Goal: Information Seeking & Learning: Check status

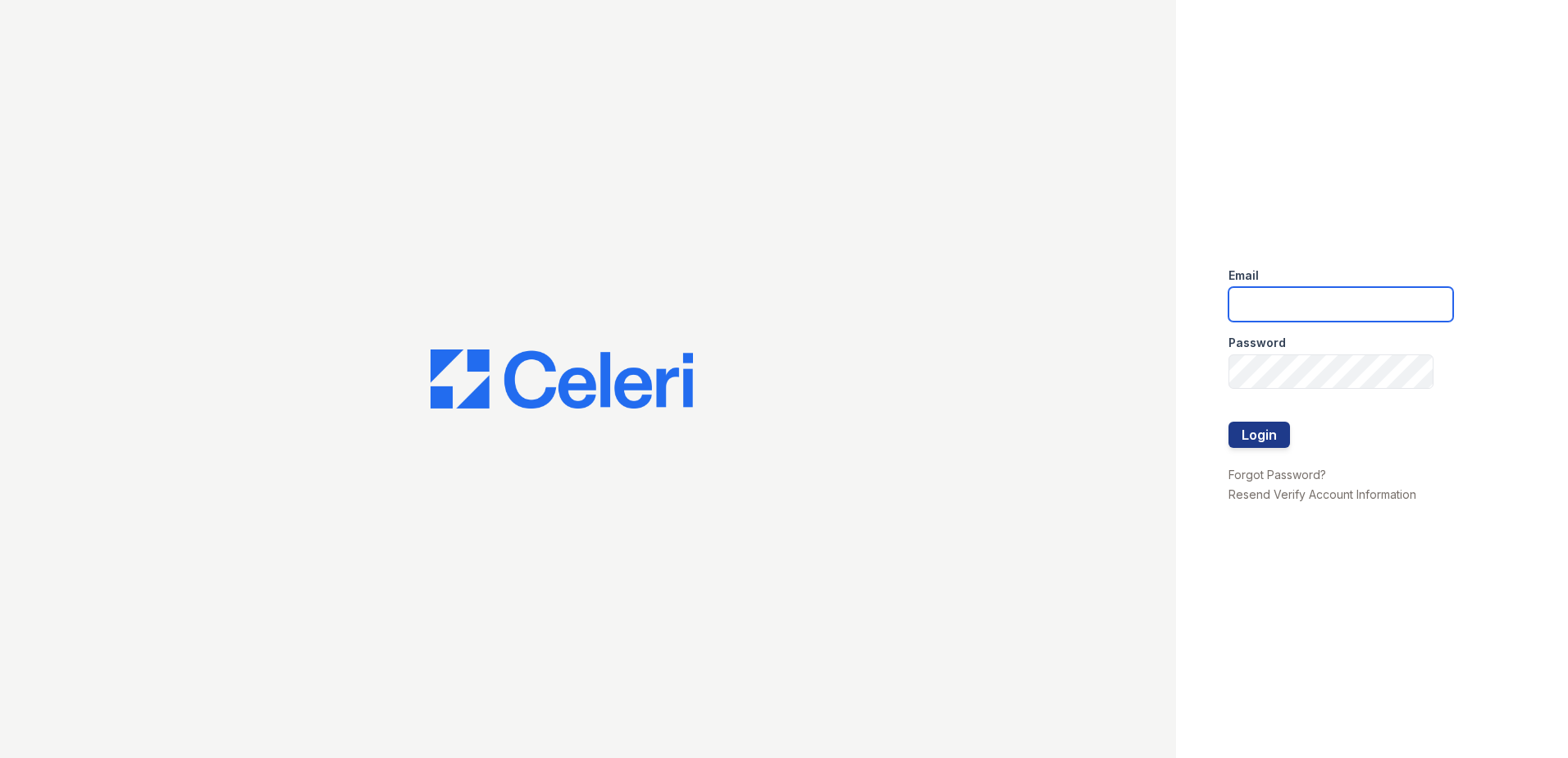
click at [1268, 291] on input "email" at bounding box center [1340, 303] width 225 height 34
drag, startPoint x: 1237, startPoint y: 307, endPoint x: 1955, endPoint y: 322, distance: 718.2
click at [1567, 322] on html "Email renewmidtown@trinity-pm.com Password Login Forgot Password? Resend Verify…" at bounding box center [784, 379] width 1568 height 758
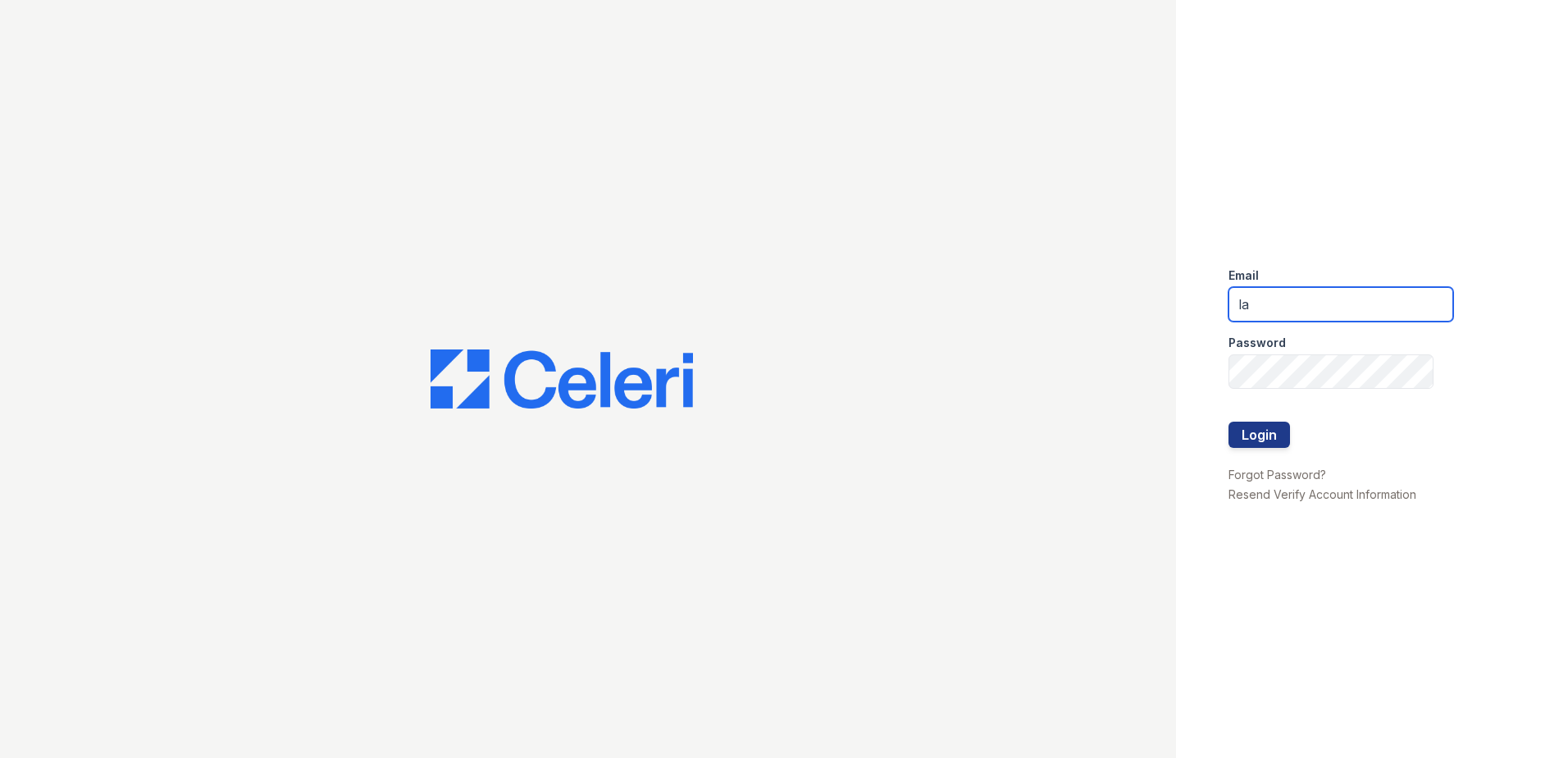
type input "lawilliams@trinity-pm.com"
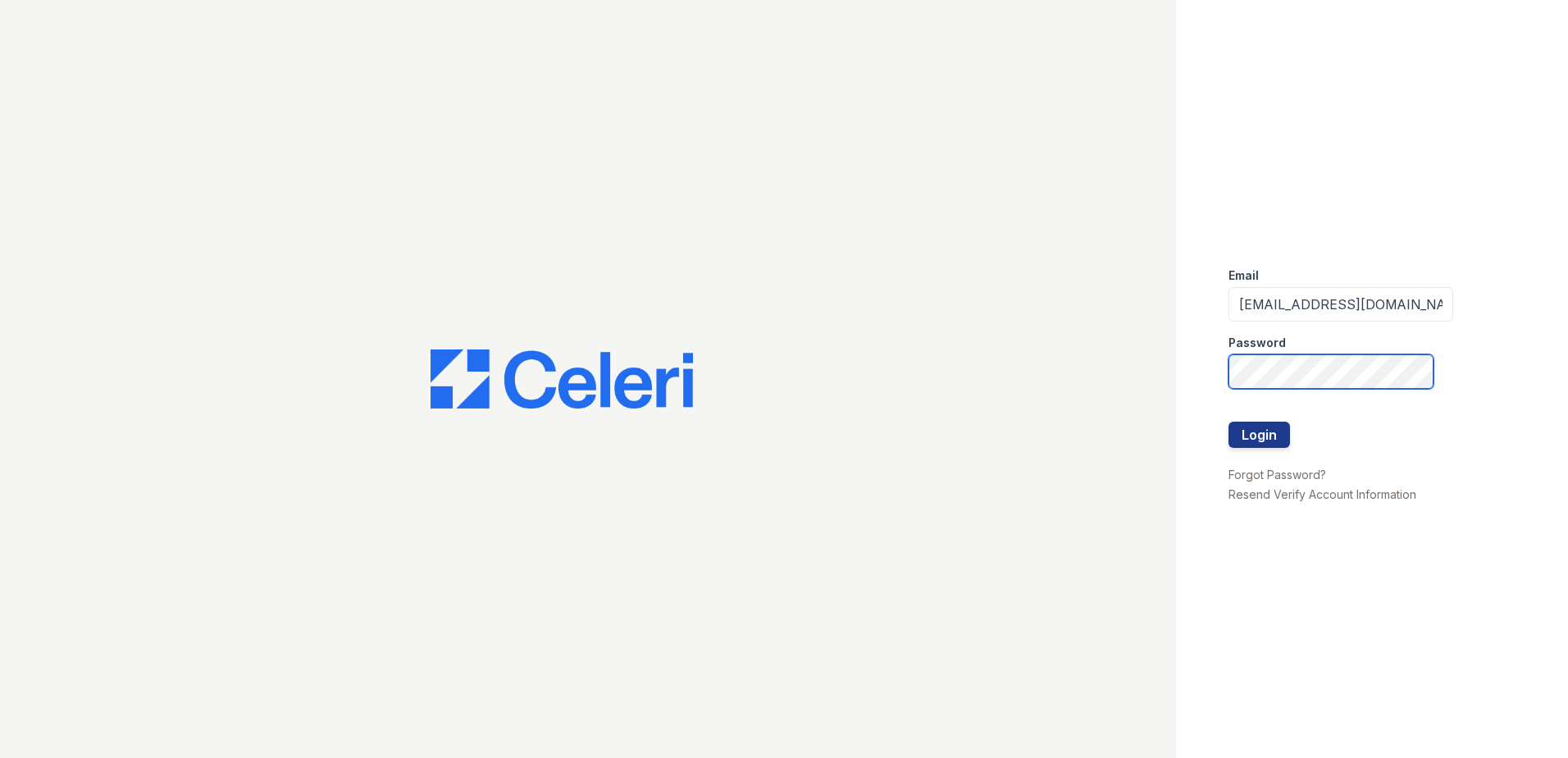
click at [1228, 421] on button "Login" at bounding box center [1259, 434] width 62 height 27
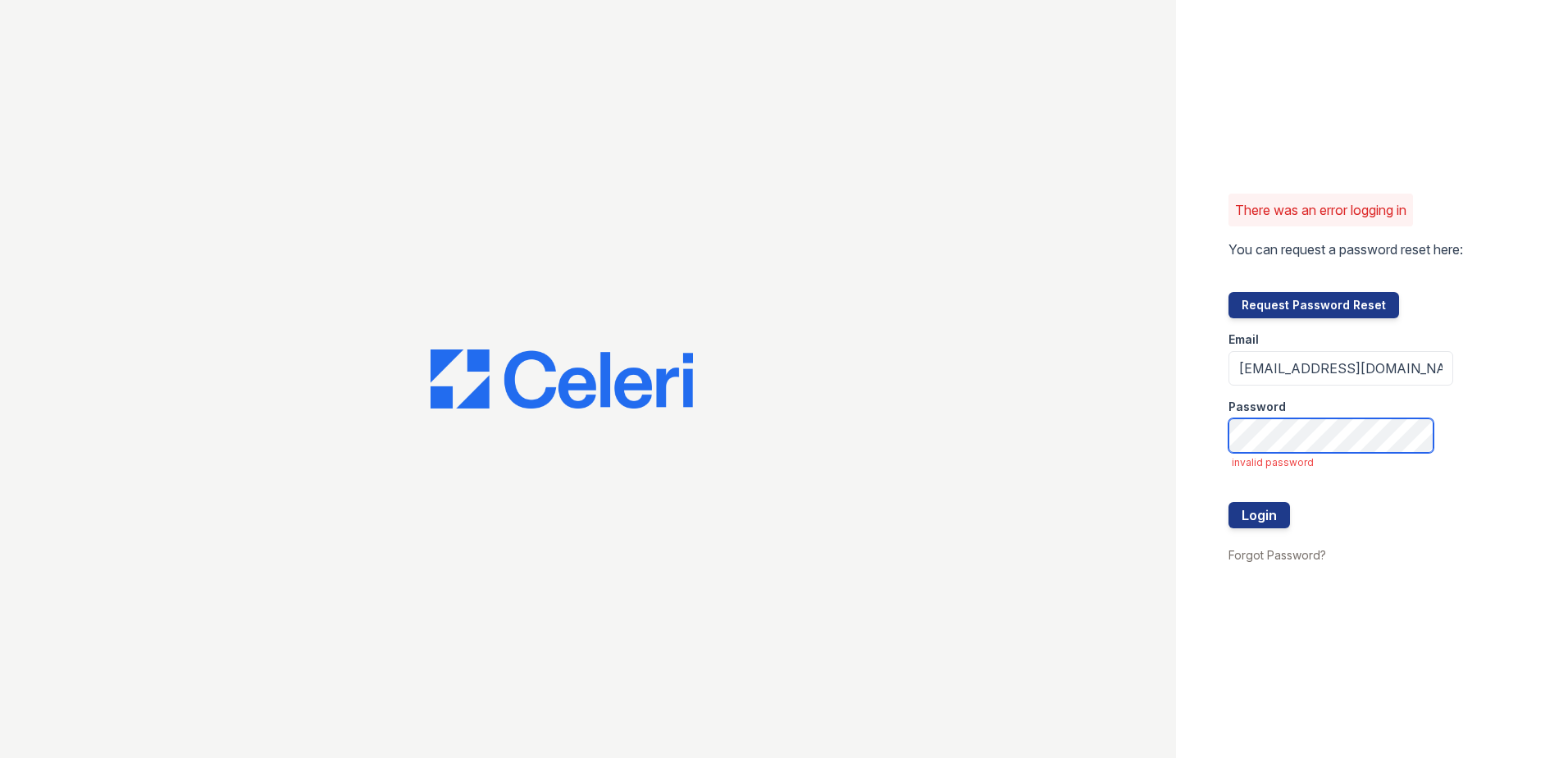
click at [1228, 502] on button "Login" at bounding box center [1259, 514] width 62 height 27
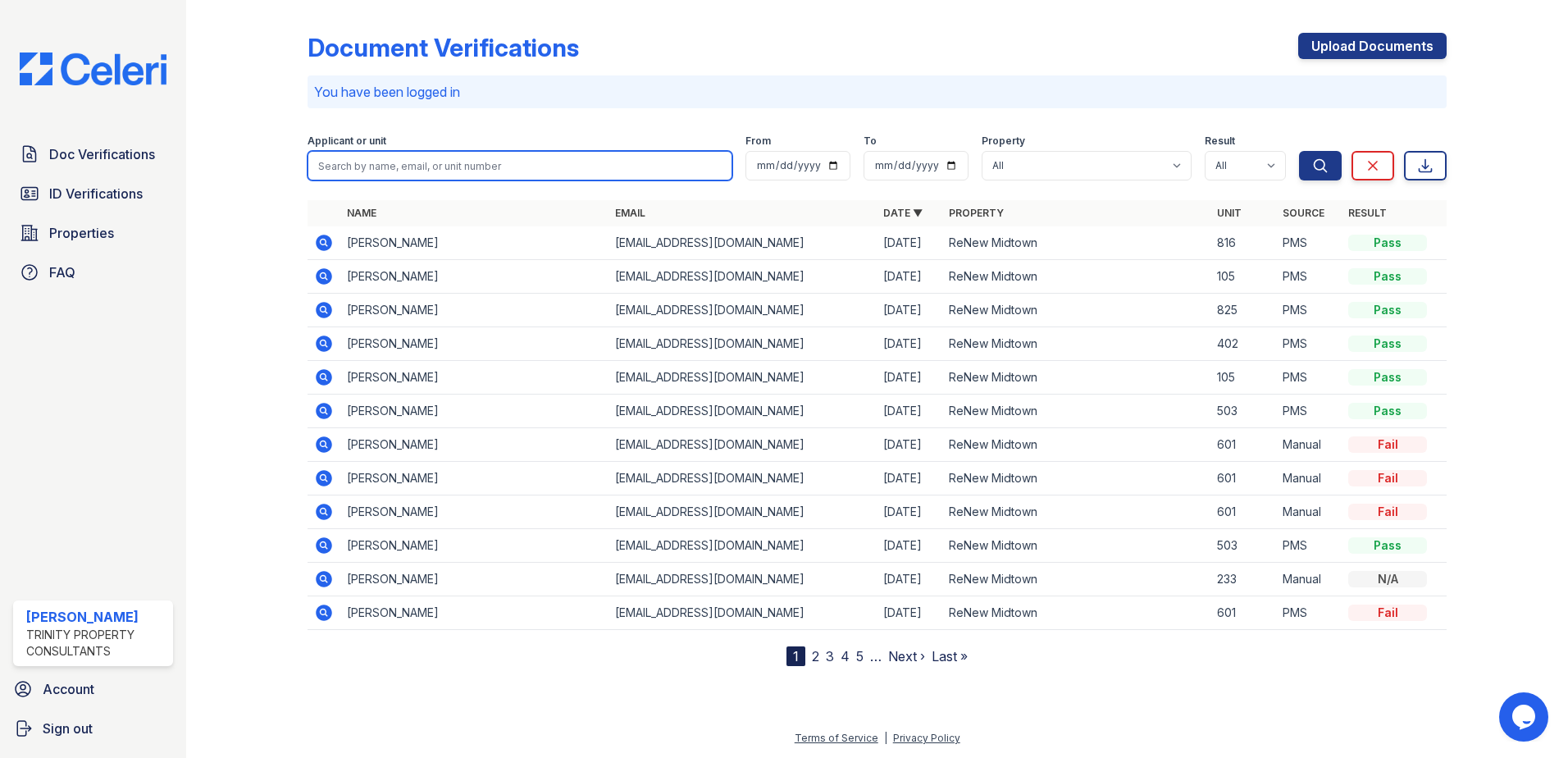
click at [410, 162] on input "search" at bounding box center [519, 166] width 425 height 29
type input "andre"
click at [1299, 151] on button "Search" at bounding box center [1320, 166] width 42 height 29
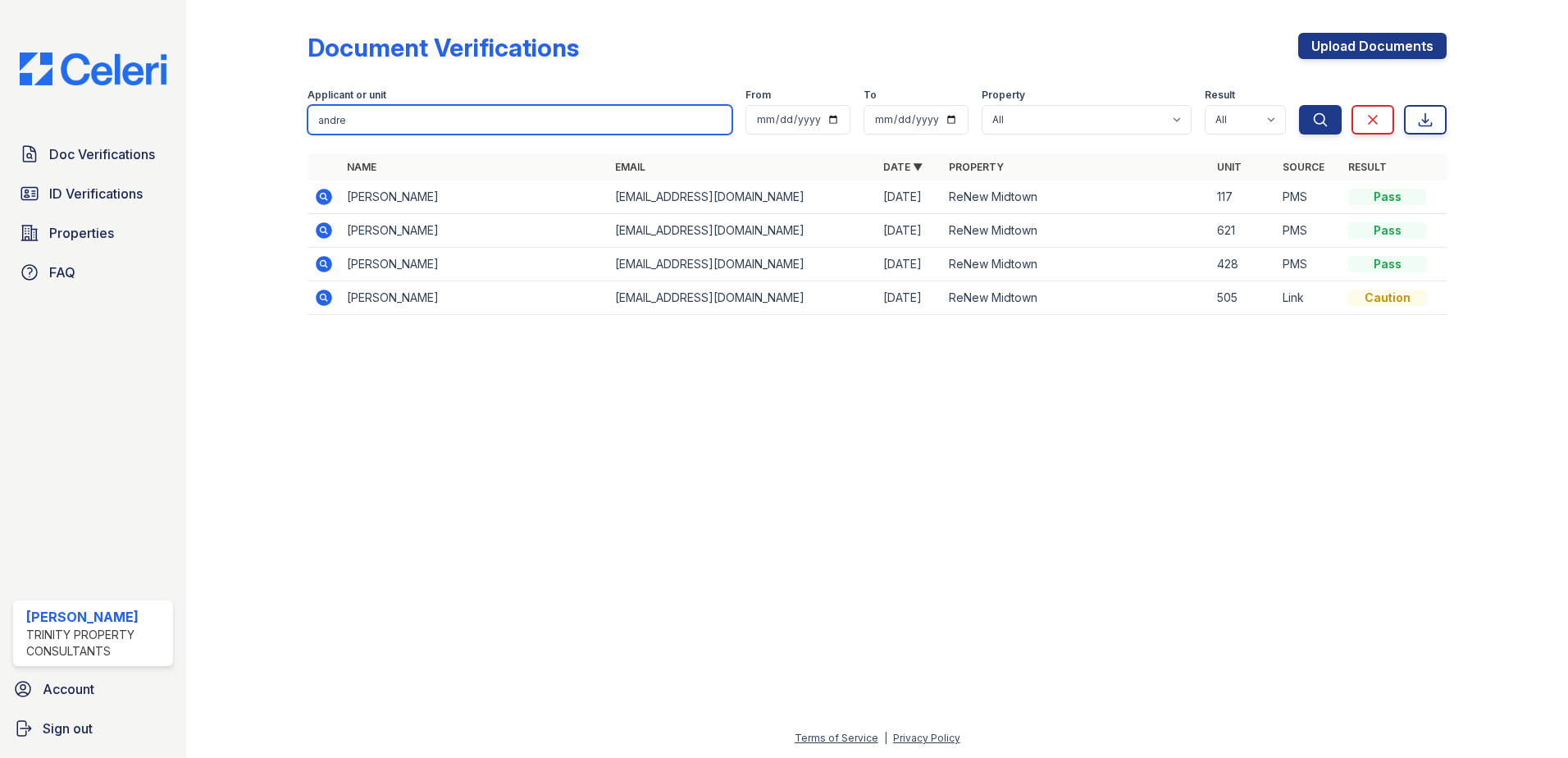
drag, startPoint x: 359, startPoint y: 120, endPoint x: 17, endPoint y: 101, distance: 342.5
click at [67, 117] on div "Doc Verifications ID Verifications Properties FAQ Larissa Williams Trinity Prop…" at bounding box center [784, 379] width 1568 height 758
click at [1299, 105] on button "Search" at bounding box center [1320, 120] width 42 height 29
type input "yourse."
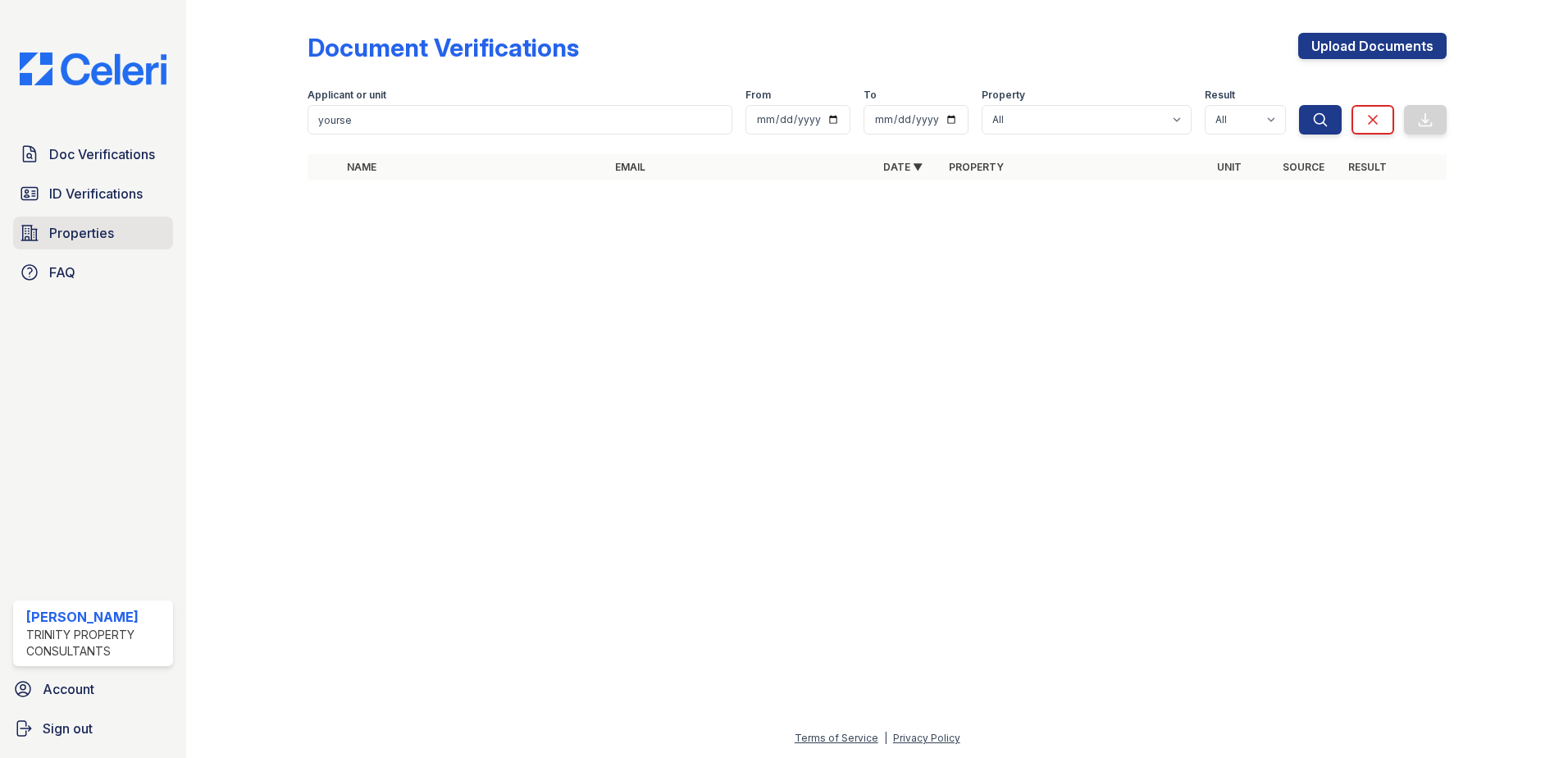
click at [117, 220] on link "Properties" at bounding box center [92, 232] width 160 height 32
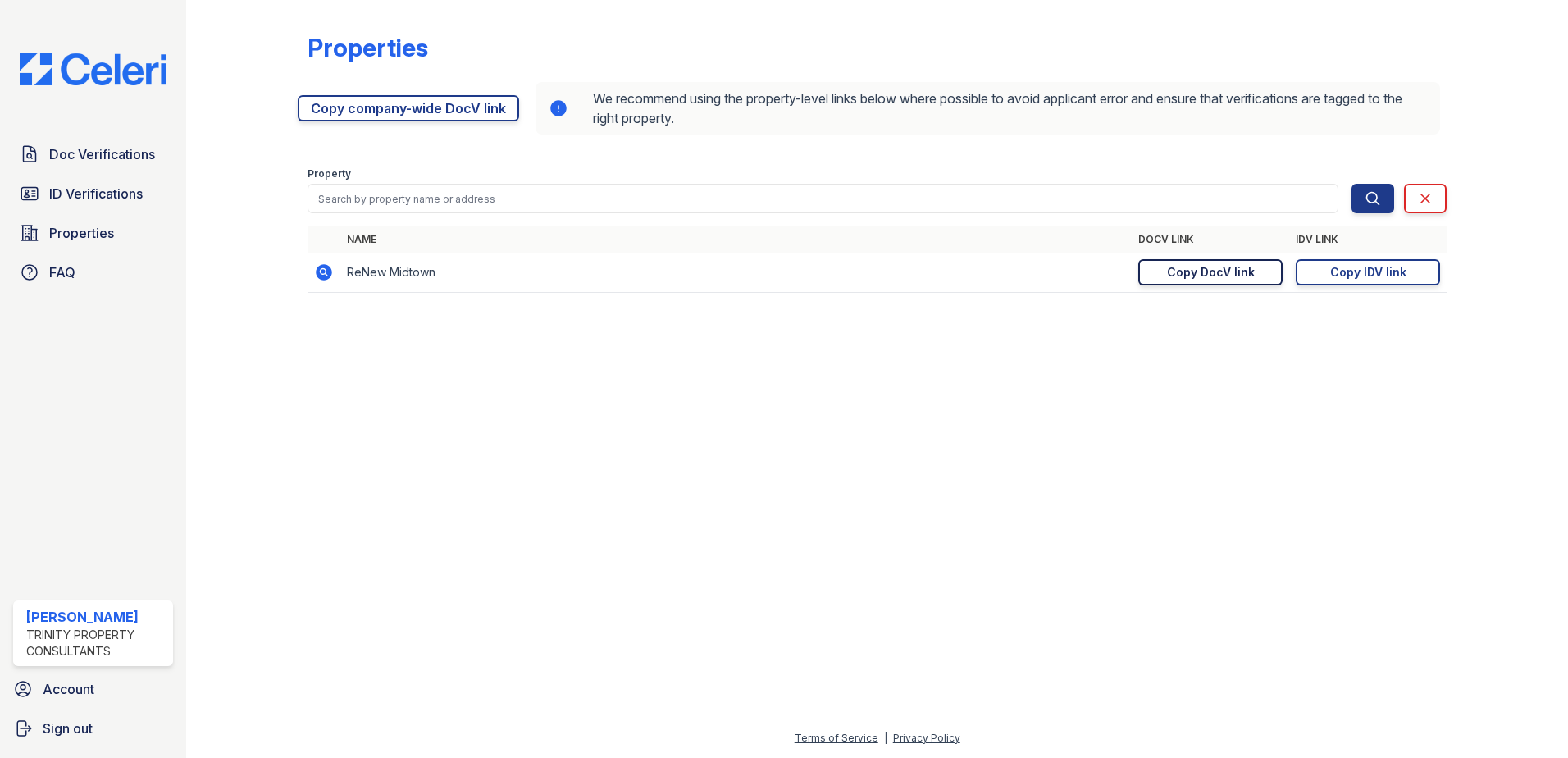
click at [1216, 282] on link "Copy DocV link Copy link" at bounding box center [1210, 272] width 144 height 27
click at [1219, 268] on div "Copy DocV link" at bounding box center [1210, 272] width 87 height 17
click at [124, 197] on span "ID Verifications" at bounding box center [95, 193] width 93 height 20
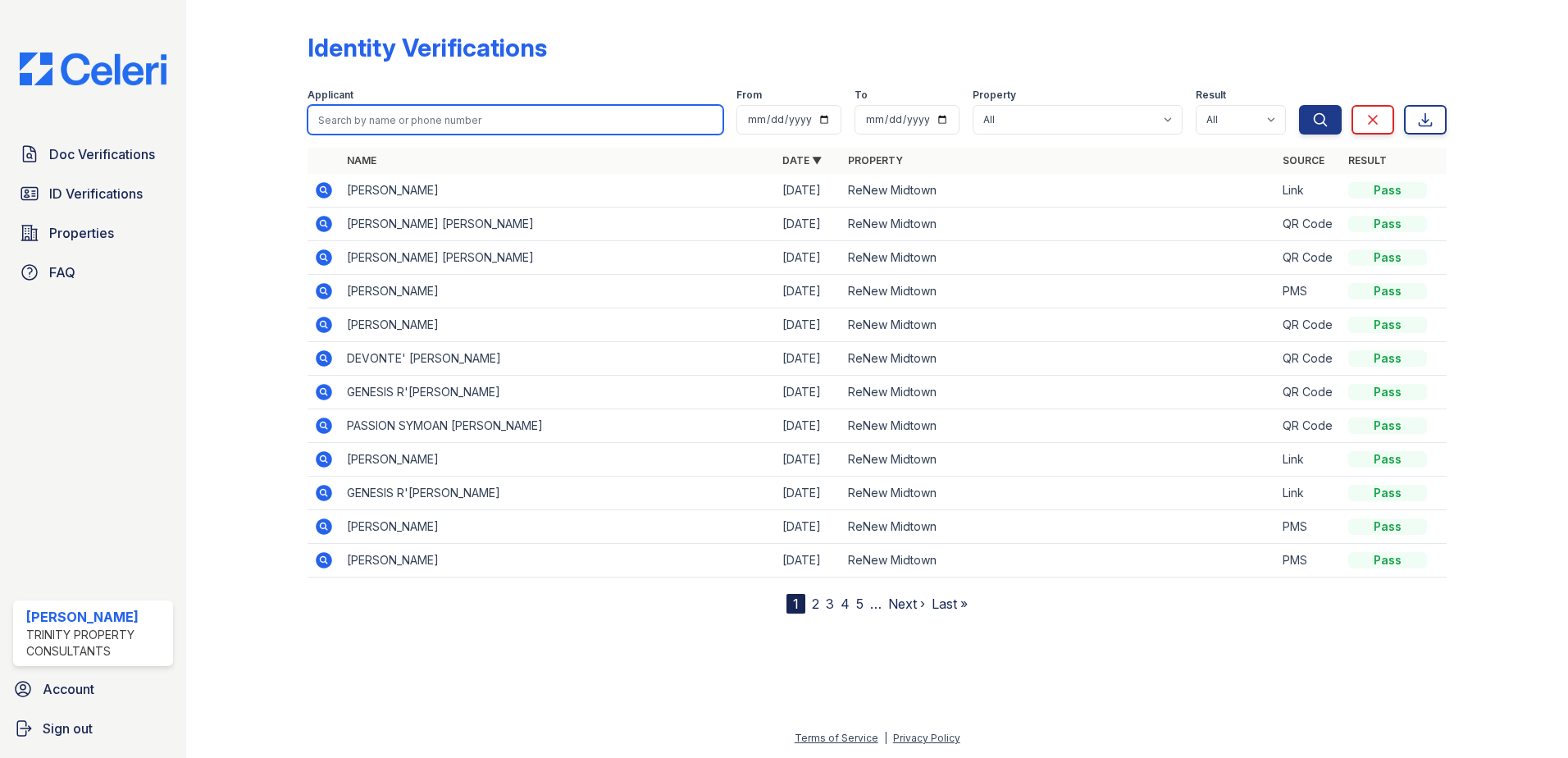
click at [457, 123] on input "search" at bounding box center [514, 120] width 415 height 29
type input "andre"
click at [1299, 105] on button "Search" at bounding box center [1320, 120] width 42 height 29
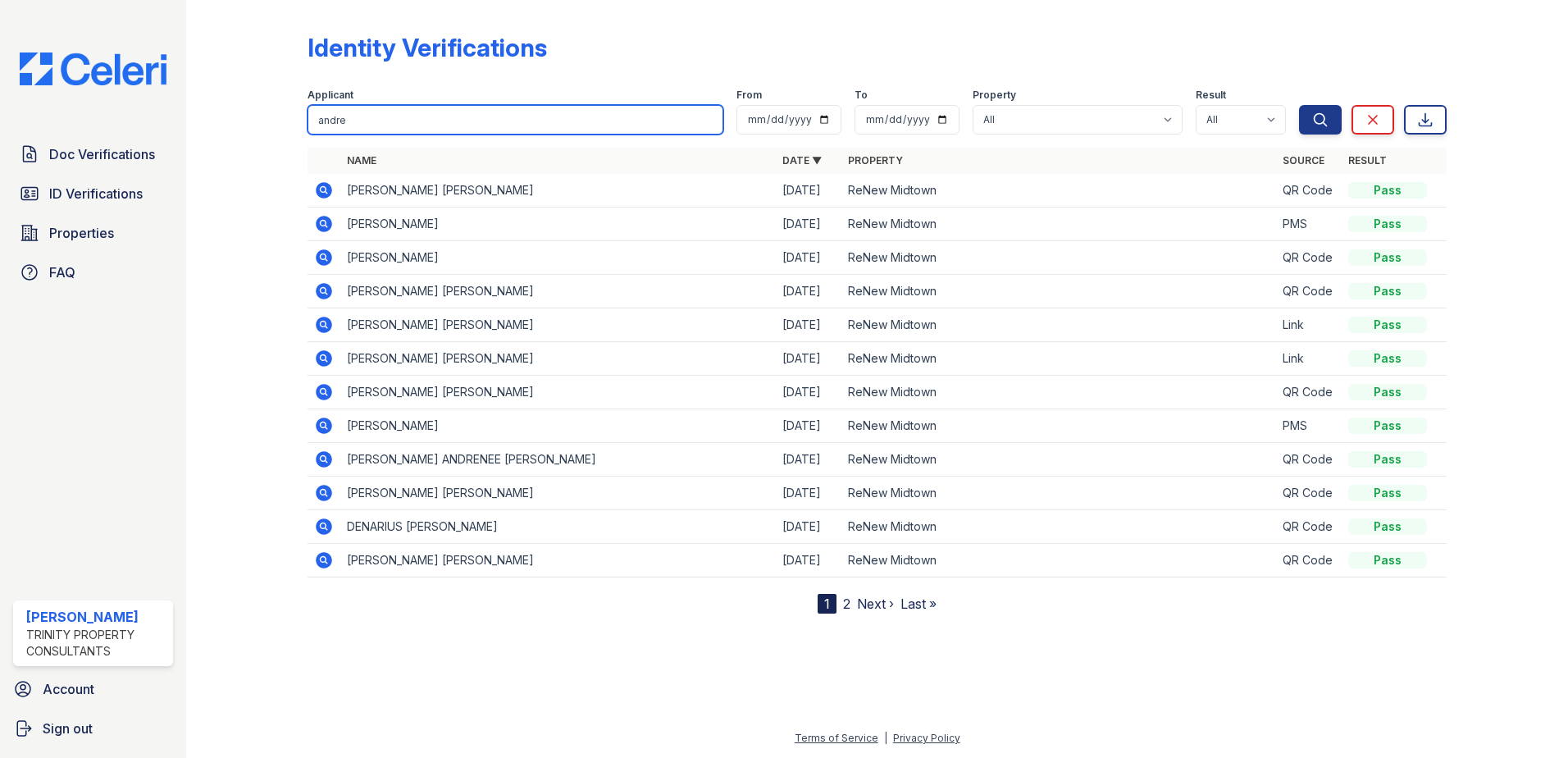
click at [351, 113] on input "andre" at bounding box center [514, 120] width 415 height 29
type input "a"
type input "tremia"
click at [1299, 105] on button "Search" at bounding box center [1320, 120] width 42 height 29
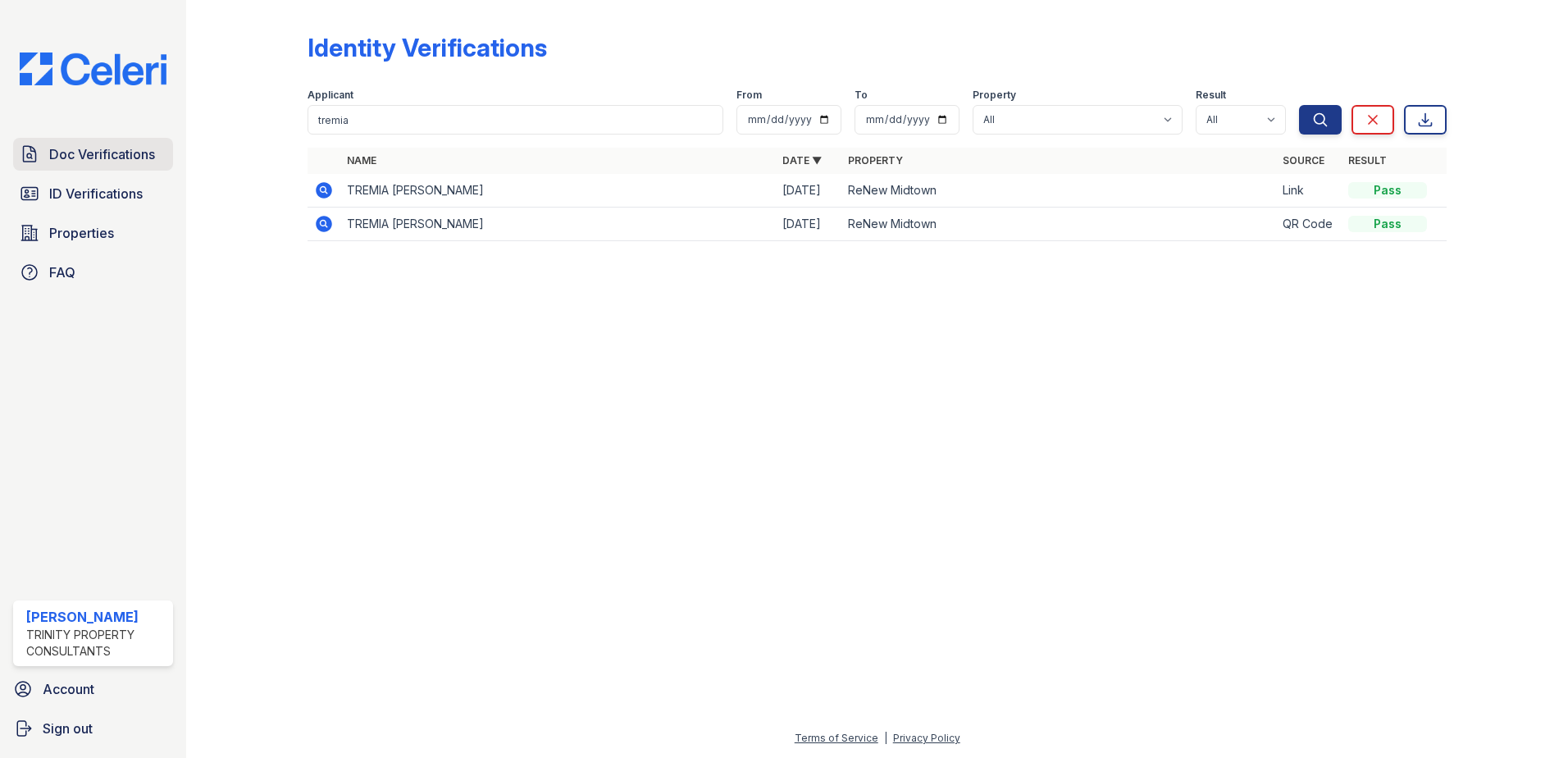
click at [112, 163] on span "Doc Verifications" at bounding box center [102, 154] width 106 height 20
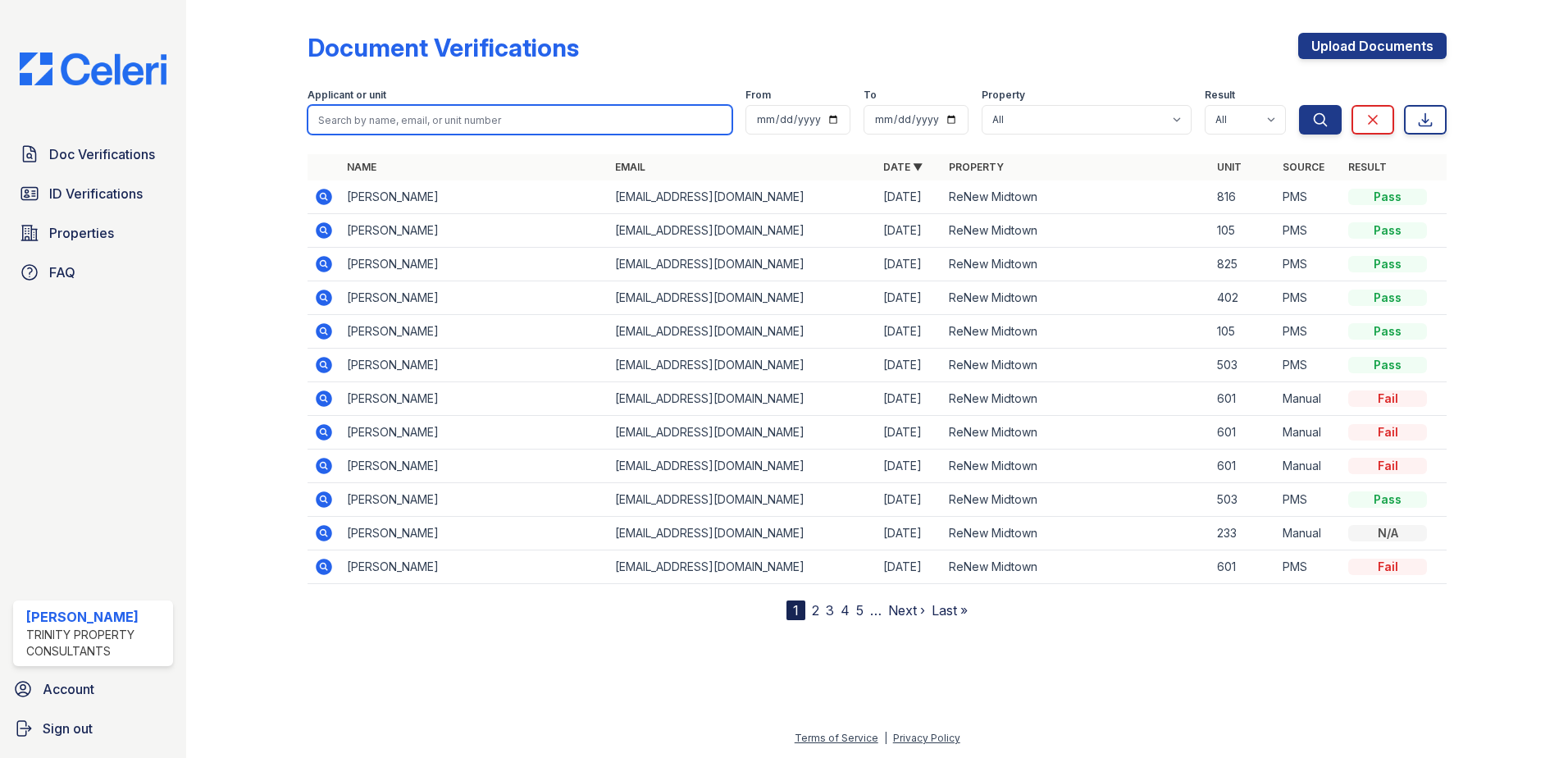
click at [395, 123] on input "search" at bounding box center [519, 120] width 425 height 29
type input "tremia"
click at [1299, 105] on button "Search" at bounding box center [1320, 120] width 42 height 29
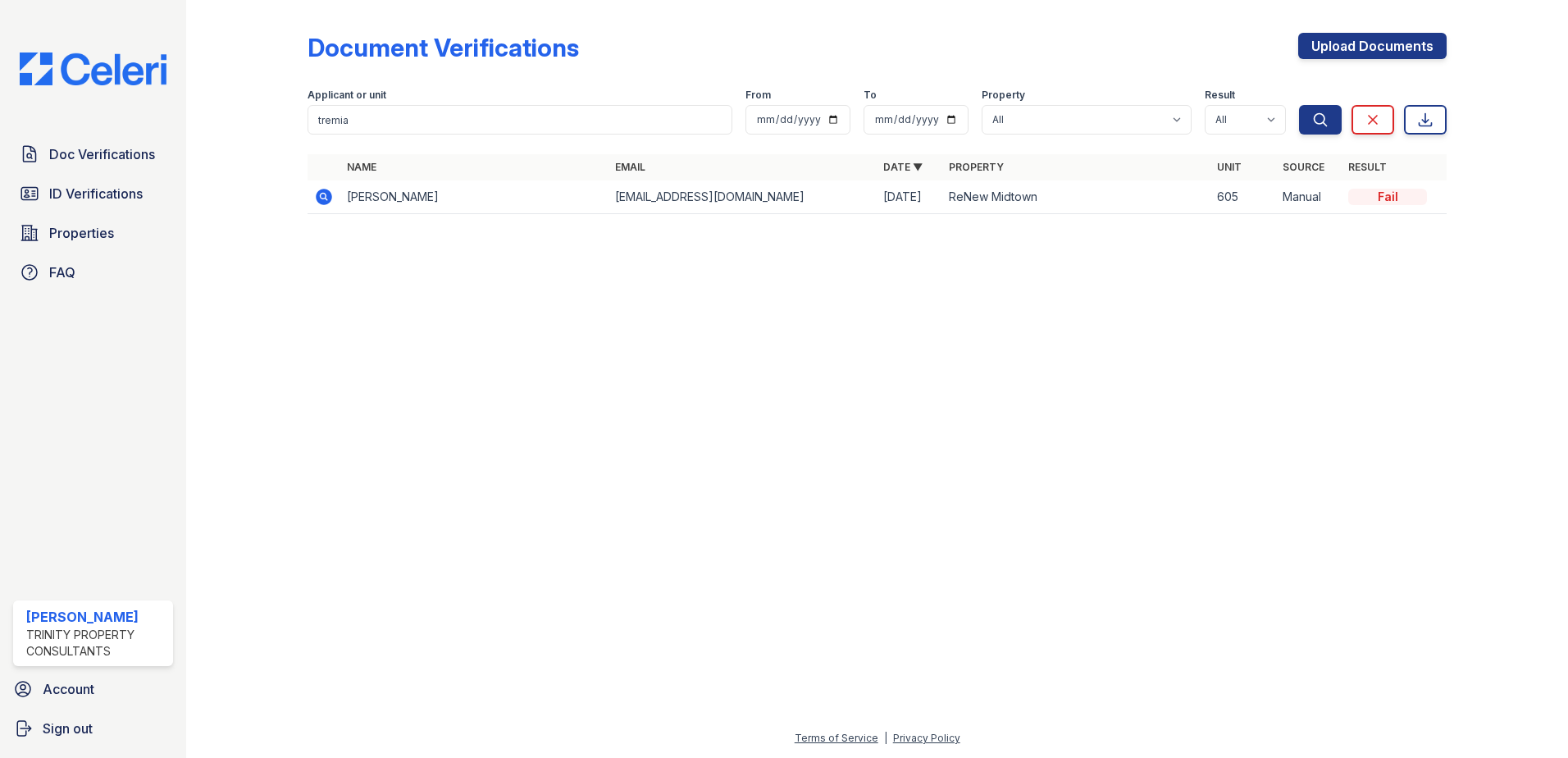
click at [330, 194] on icon at bounding box center [323, 196] width 17 height 17
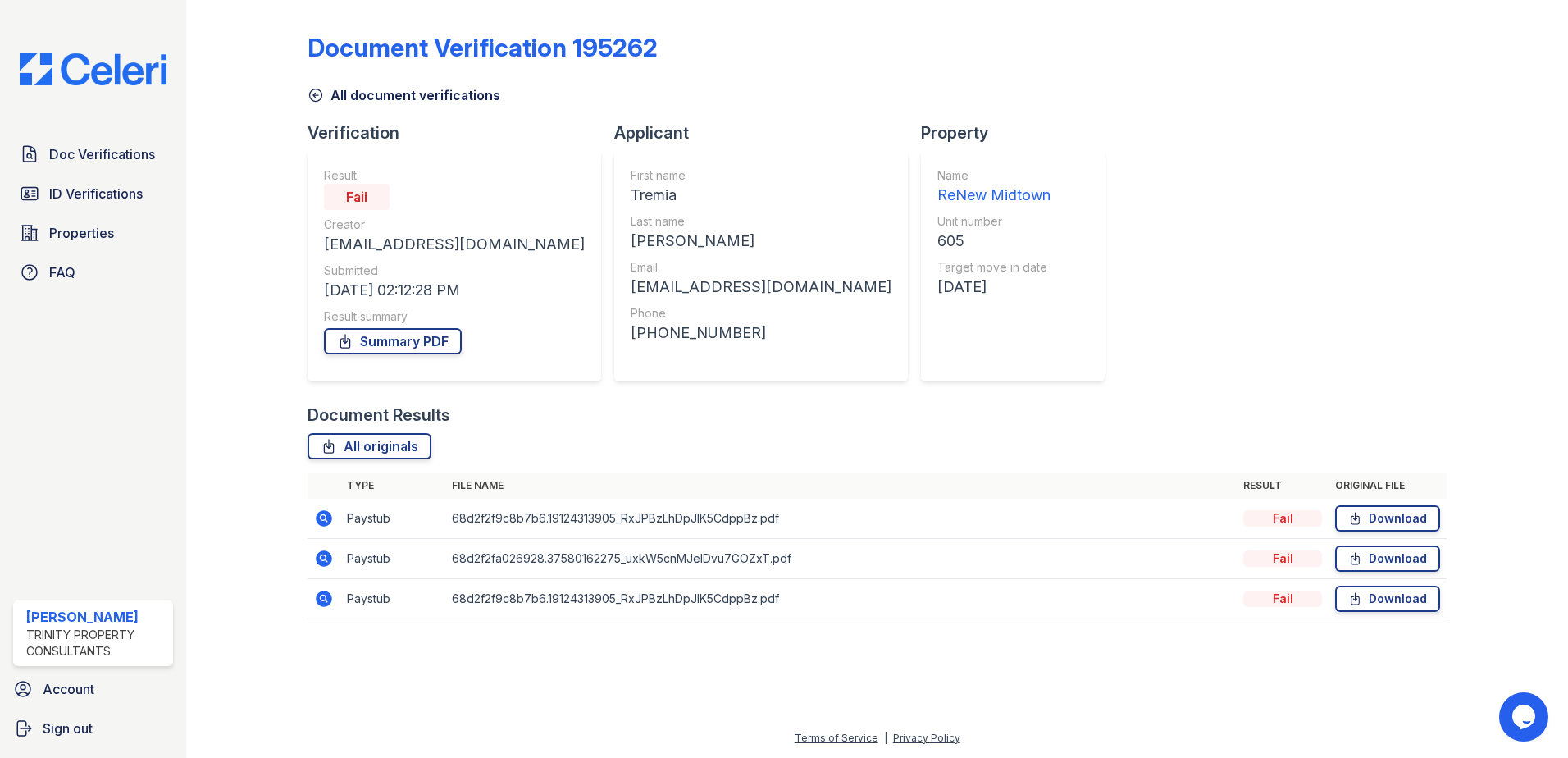
click at [331, 520] on icon at bounding box center [323, 517] width 17 height 17
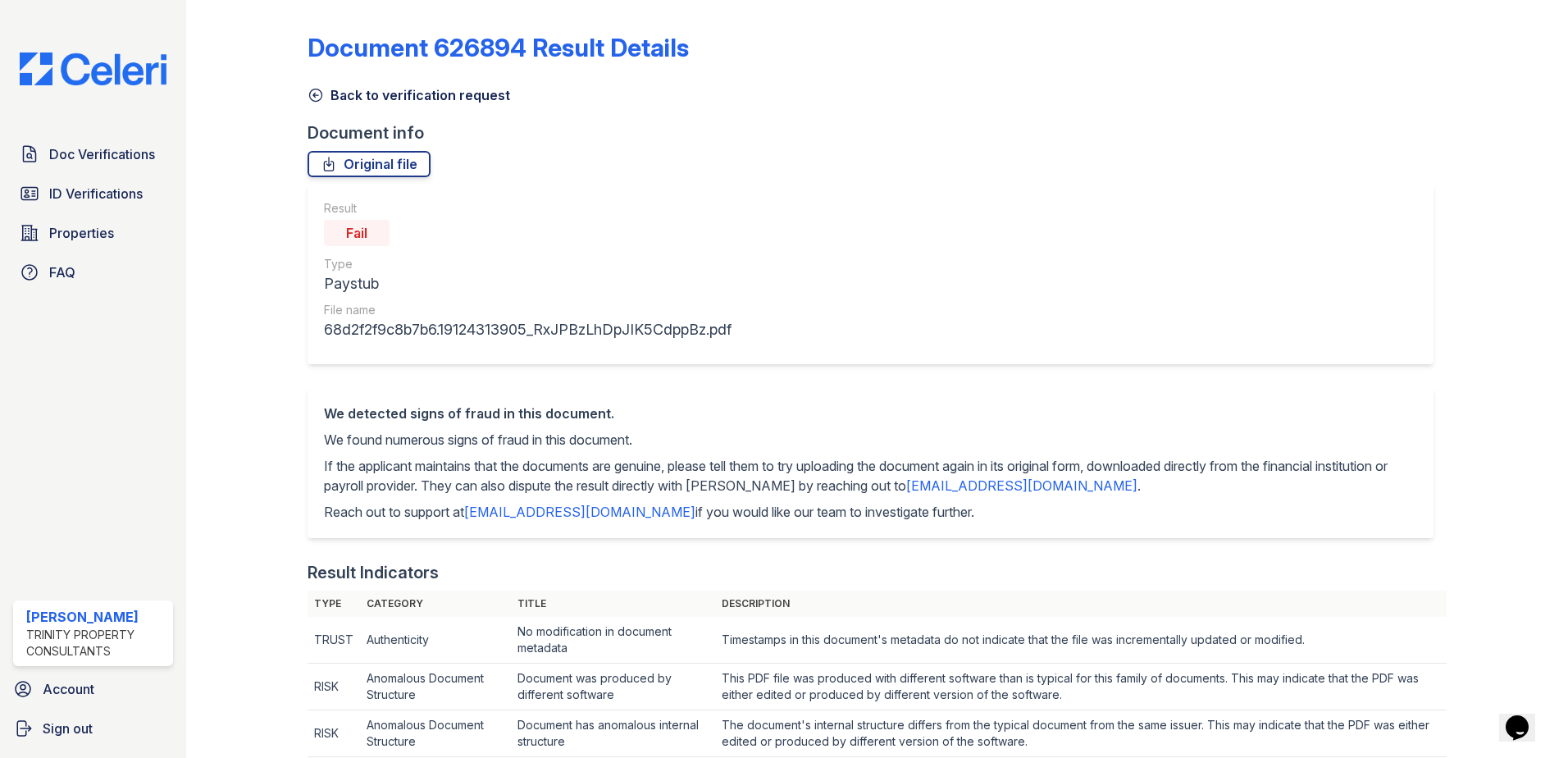
click at [319, 94] on icon at bounding box center [315, 95] width 17 height 17
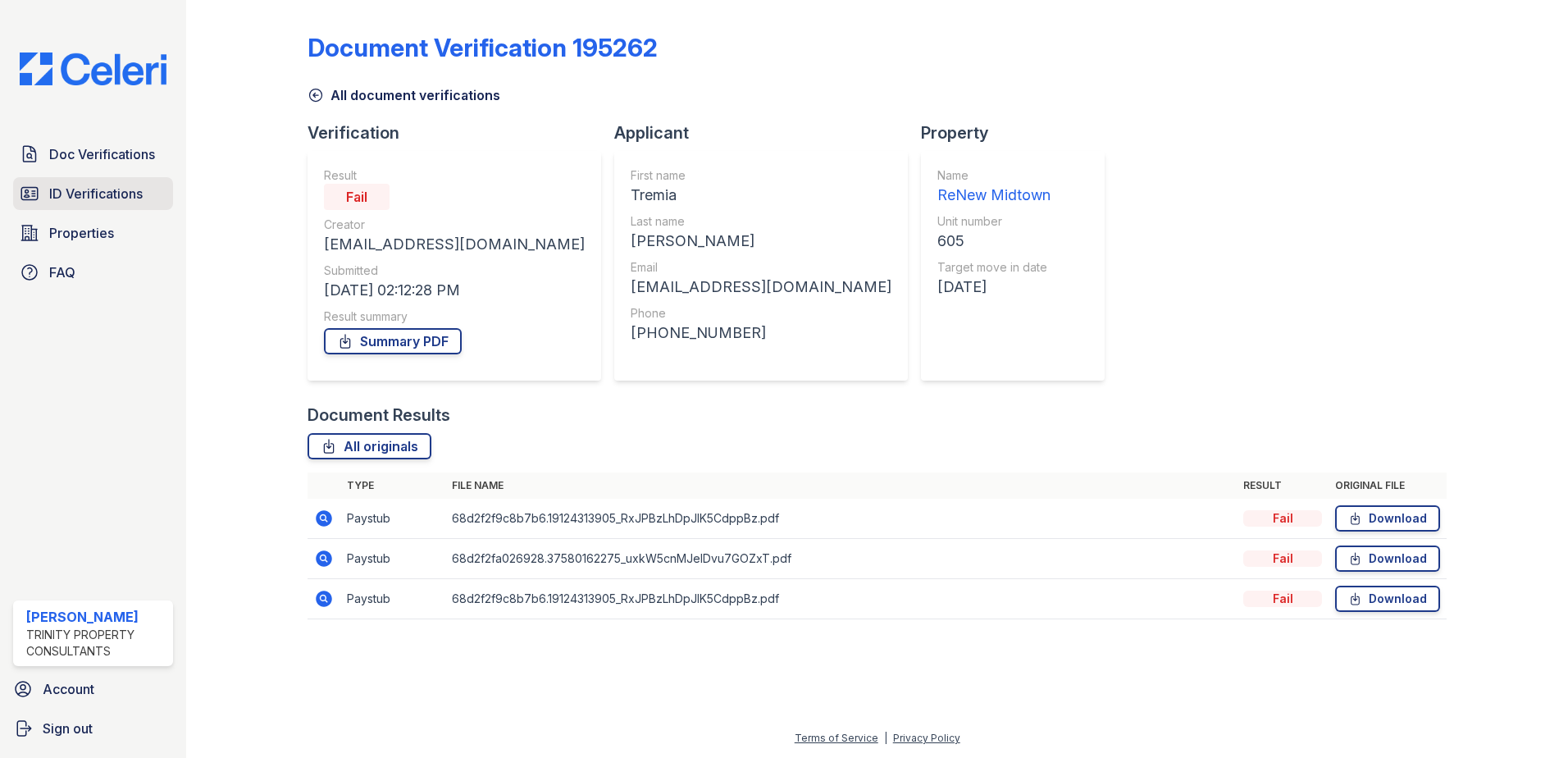
click at [114, 185] on span "ID Verifications" at bounding box center [95, 193] width 93 height 20
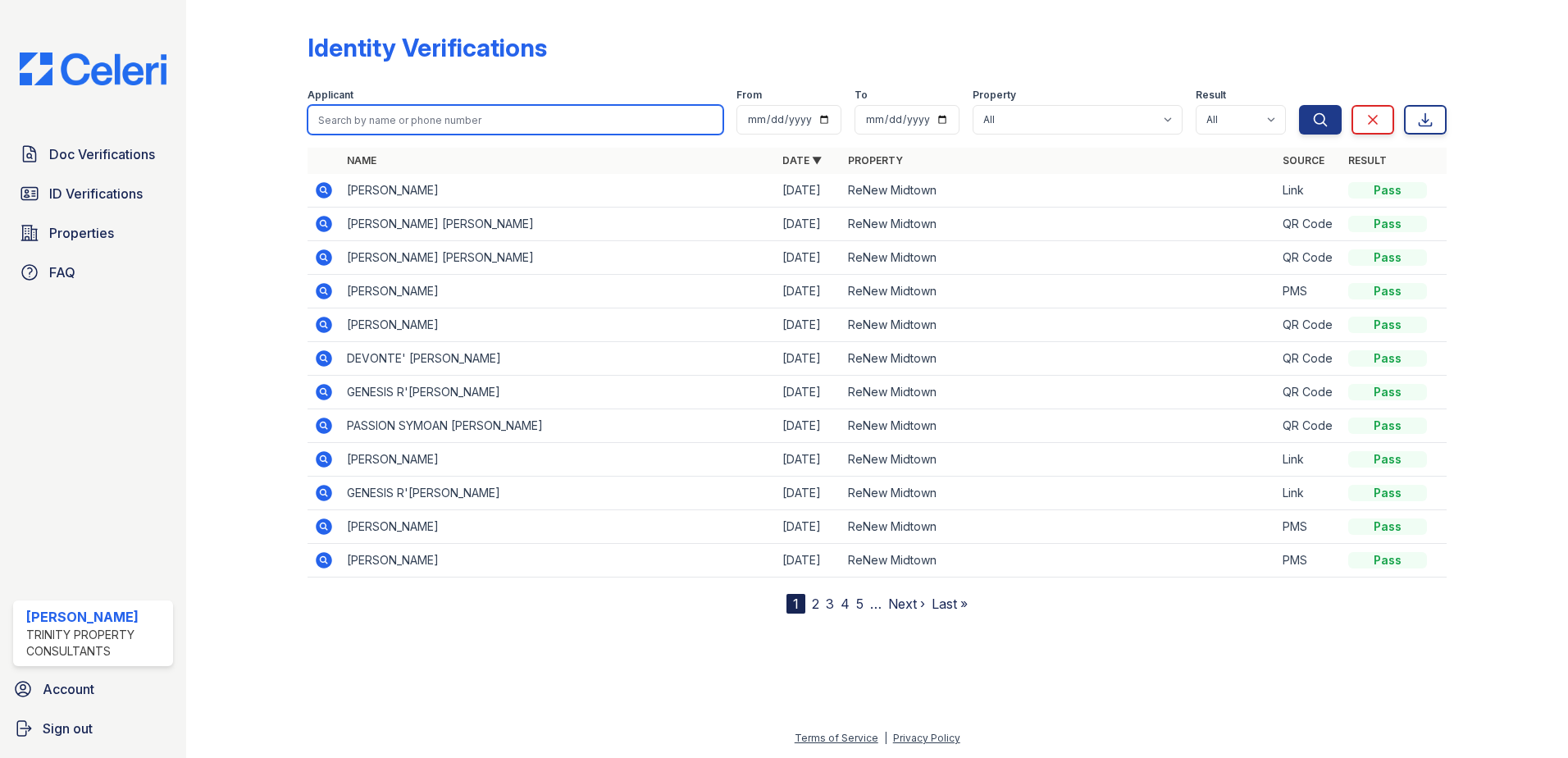
click at [359, 118] on input "search" at bounding box center [514, 120] width 415 height 29
type input "tremia"
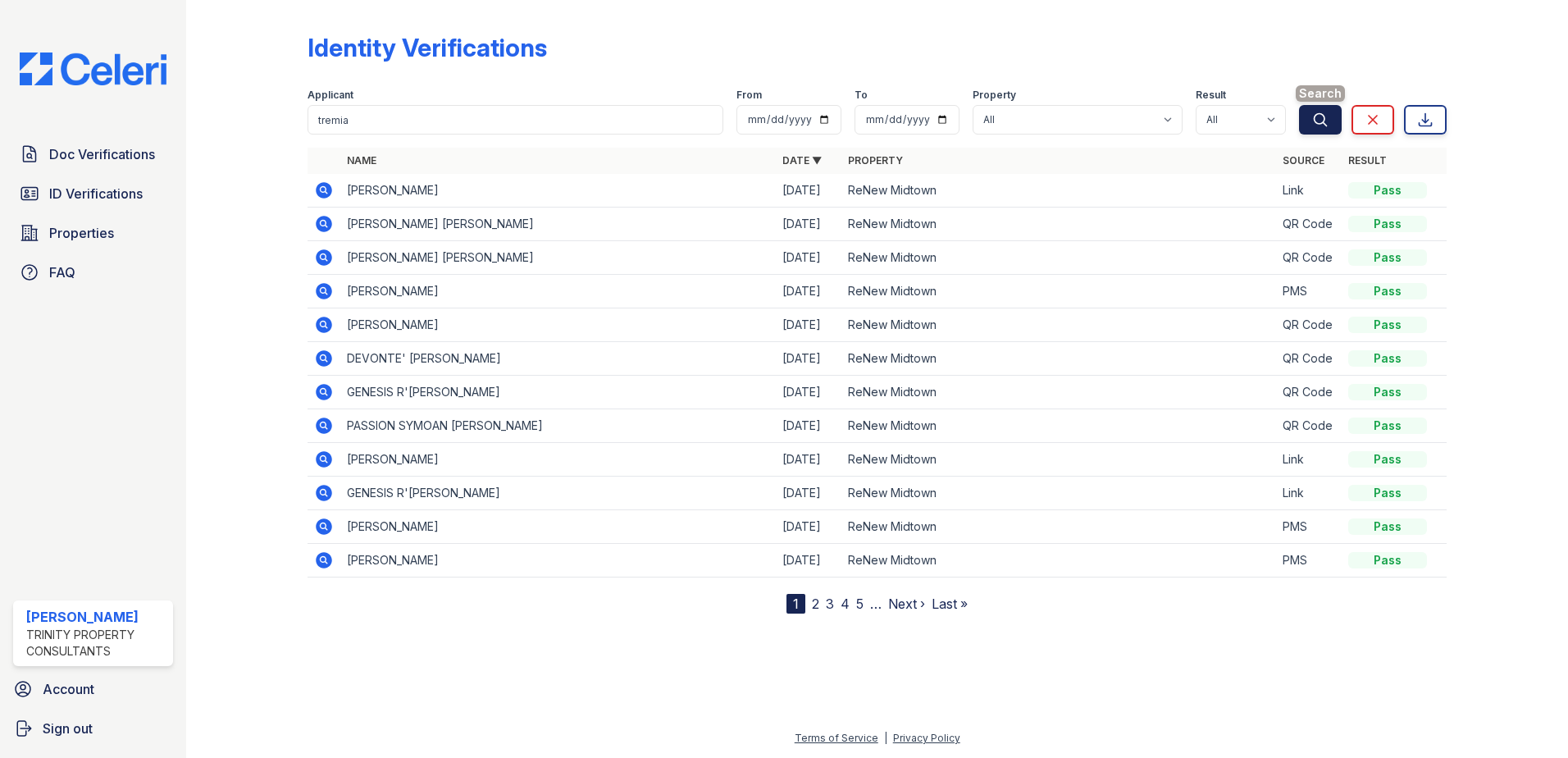
click at [1318, 122] on icon "submit" at bounding box center [1320, 120] width 17 height 17
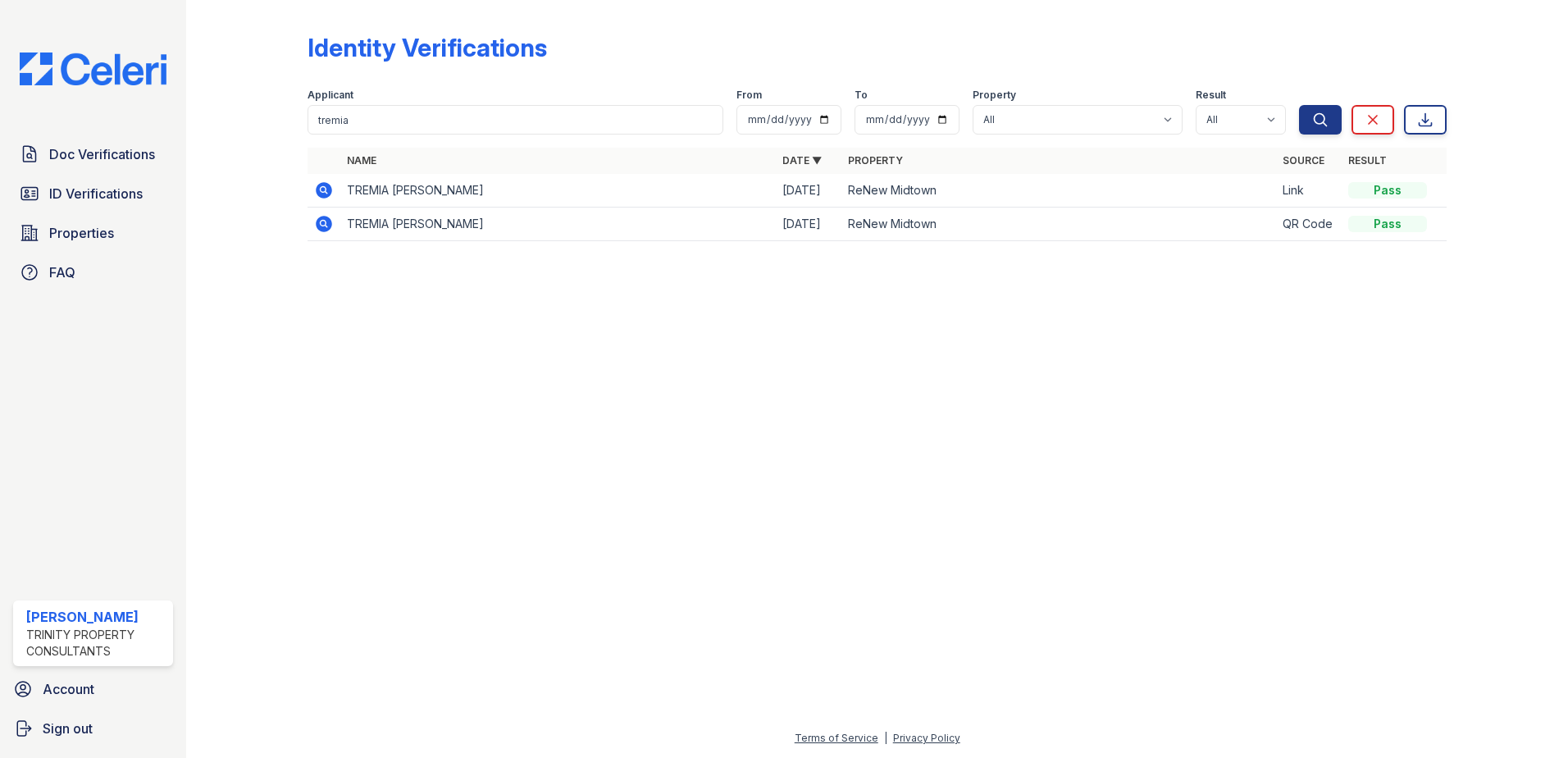
click at [327, 190] on icon at bounding box center [323, 190] width 17 height 17
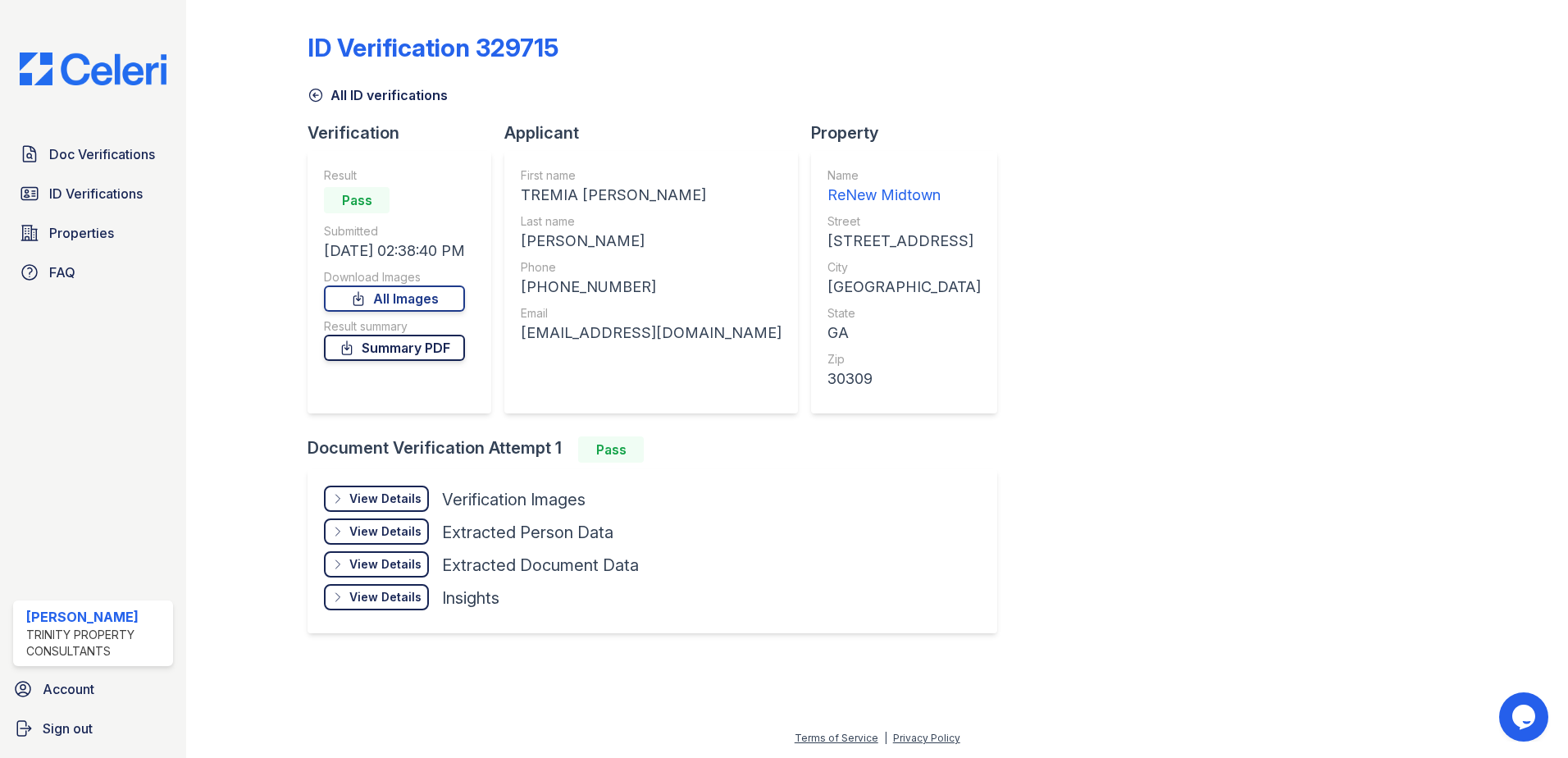
click at [380, 347] on link "Summary PDF" at bounding box center [395, 348] width 141 height 27
click at [108, 158] on span "Doc Verifications" at bounding box center [102, 154] width 106 height 20
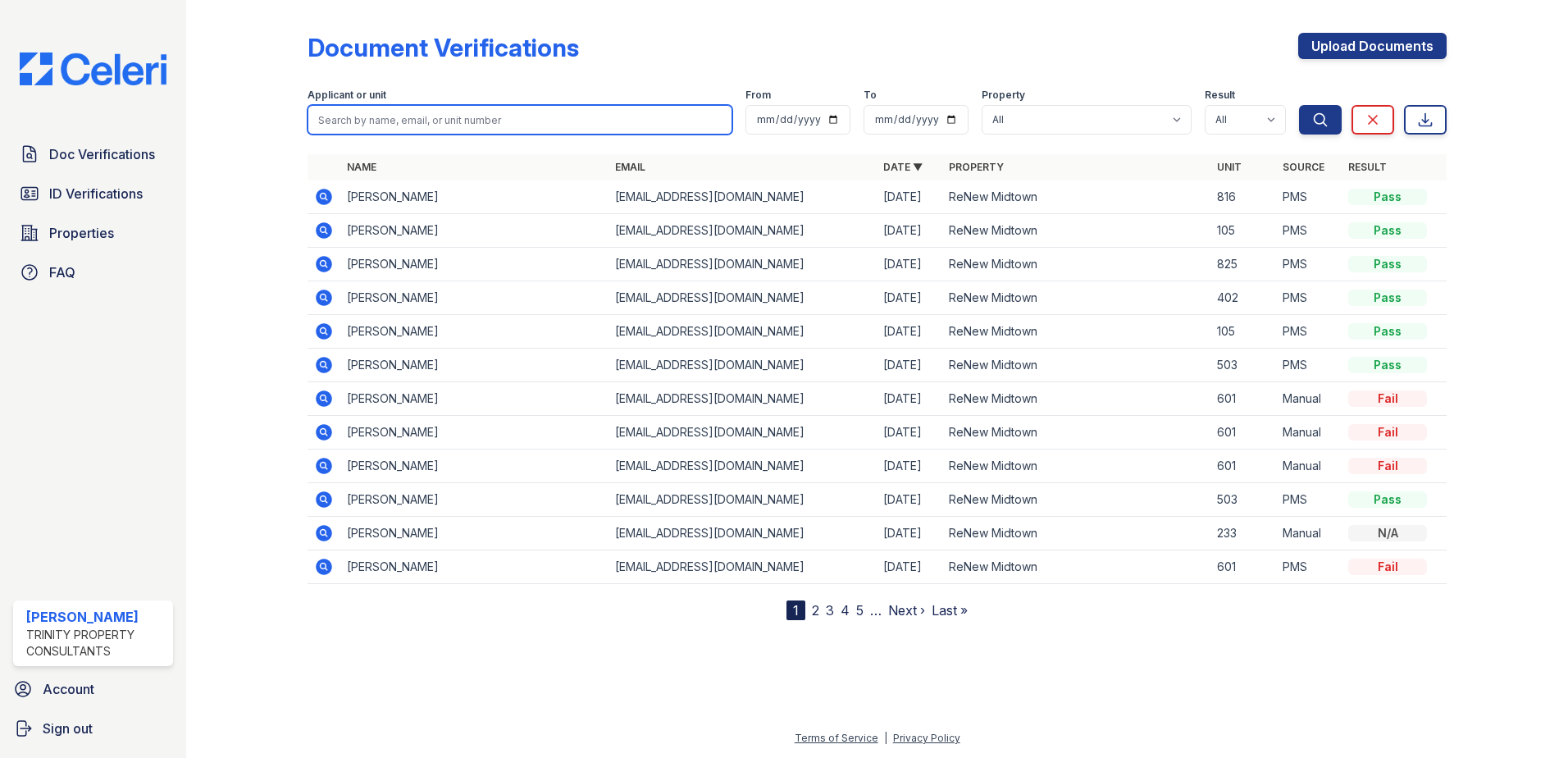
click at [480, 119] on input "search" at bounding box center [519, 120] width 425 height 29
type input "azaria"
click at [1299, 105] on button "Search" at bounding box center [1320, 120] width 42 height 29
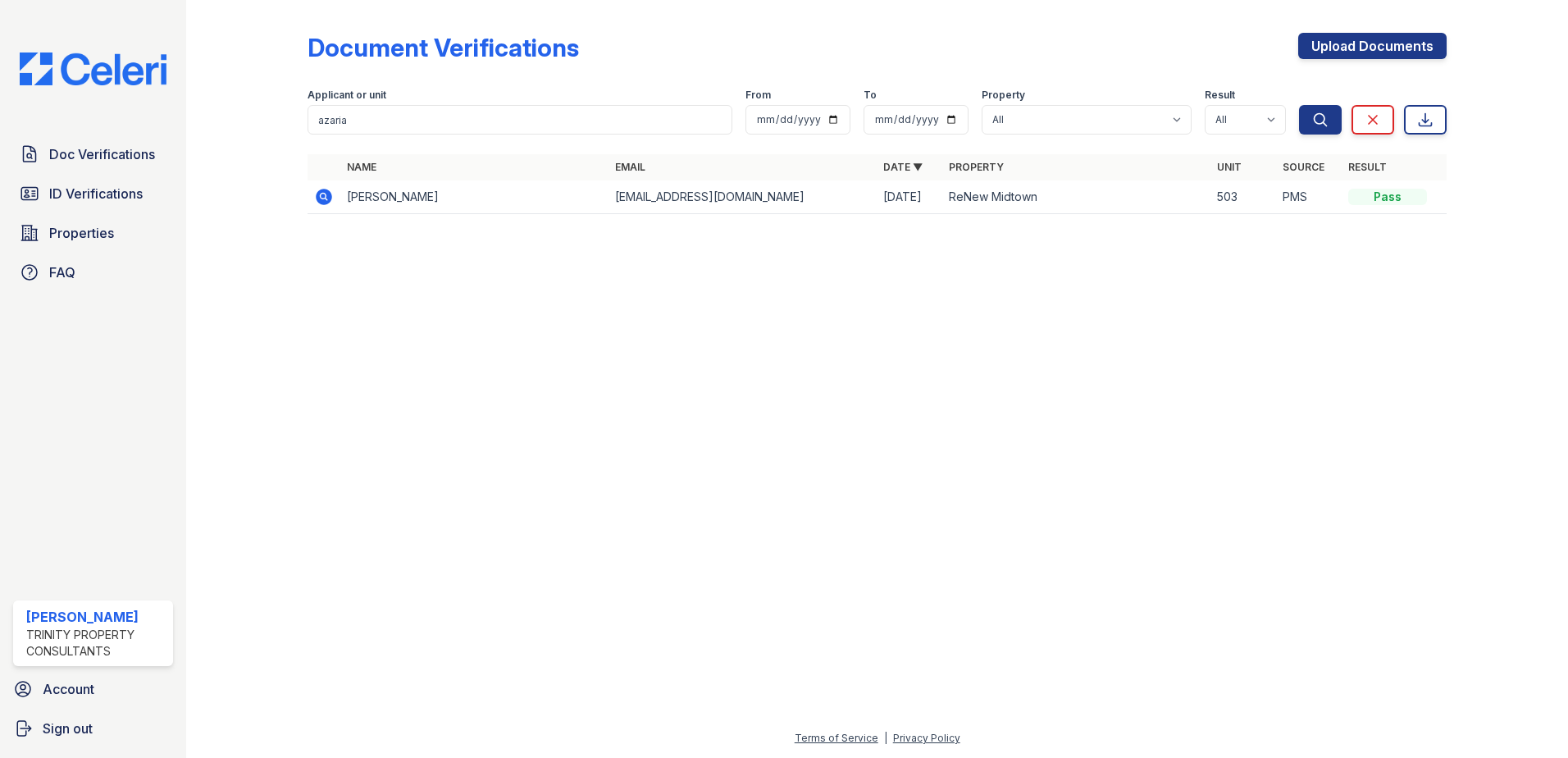
click at [317, 194] on icon at bounding box center [323, 196] width 17 height 17
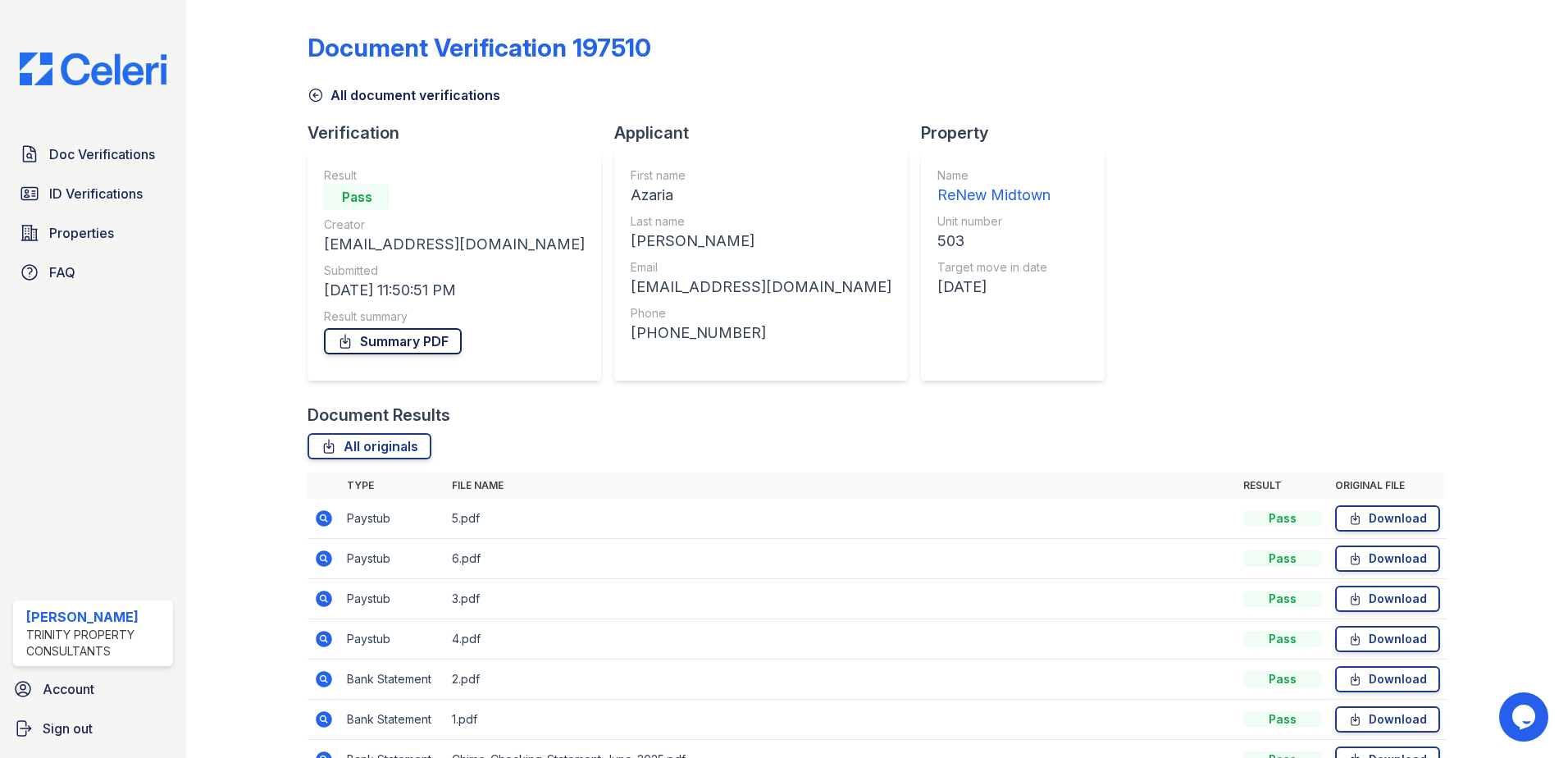
click at [380, 331] on link "Summary PDF" at bounding box center [393, 341] width 137 height 27
click at [87, 191] on span "ID Verifications" at bounding box center [95, 193] width 93 height 20
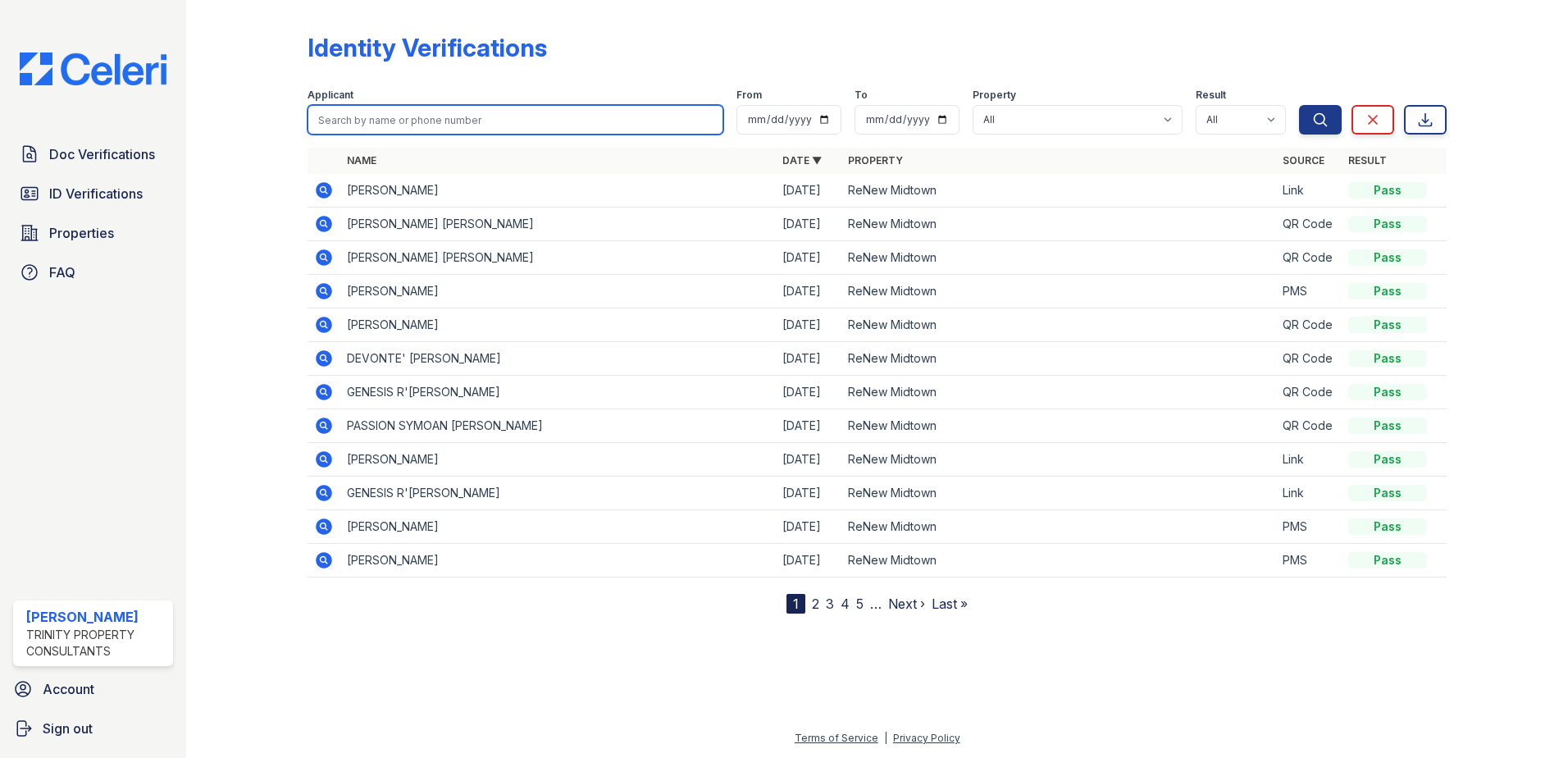
click at [391, 106] on input "search" at bounding box center [514, 120] width 415 height 29
type input "azaria"
click at [1299, 105] on button "Search" at bounding box center [1320, 120] width 42 height 29
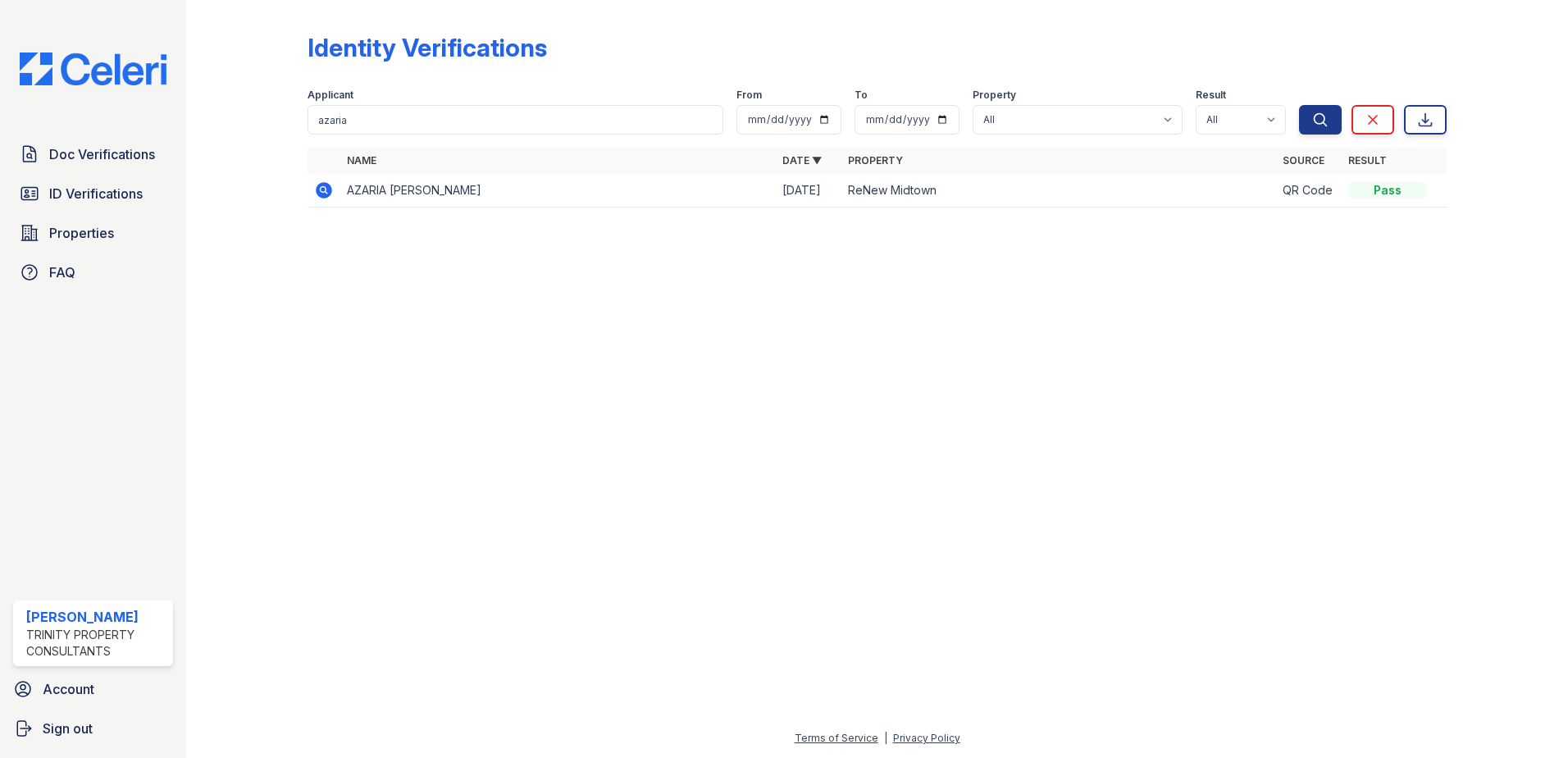
click at [323, 191] on icon at bounding box center [323, 189] width 4 height 4
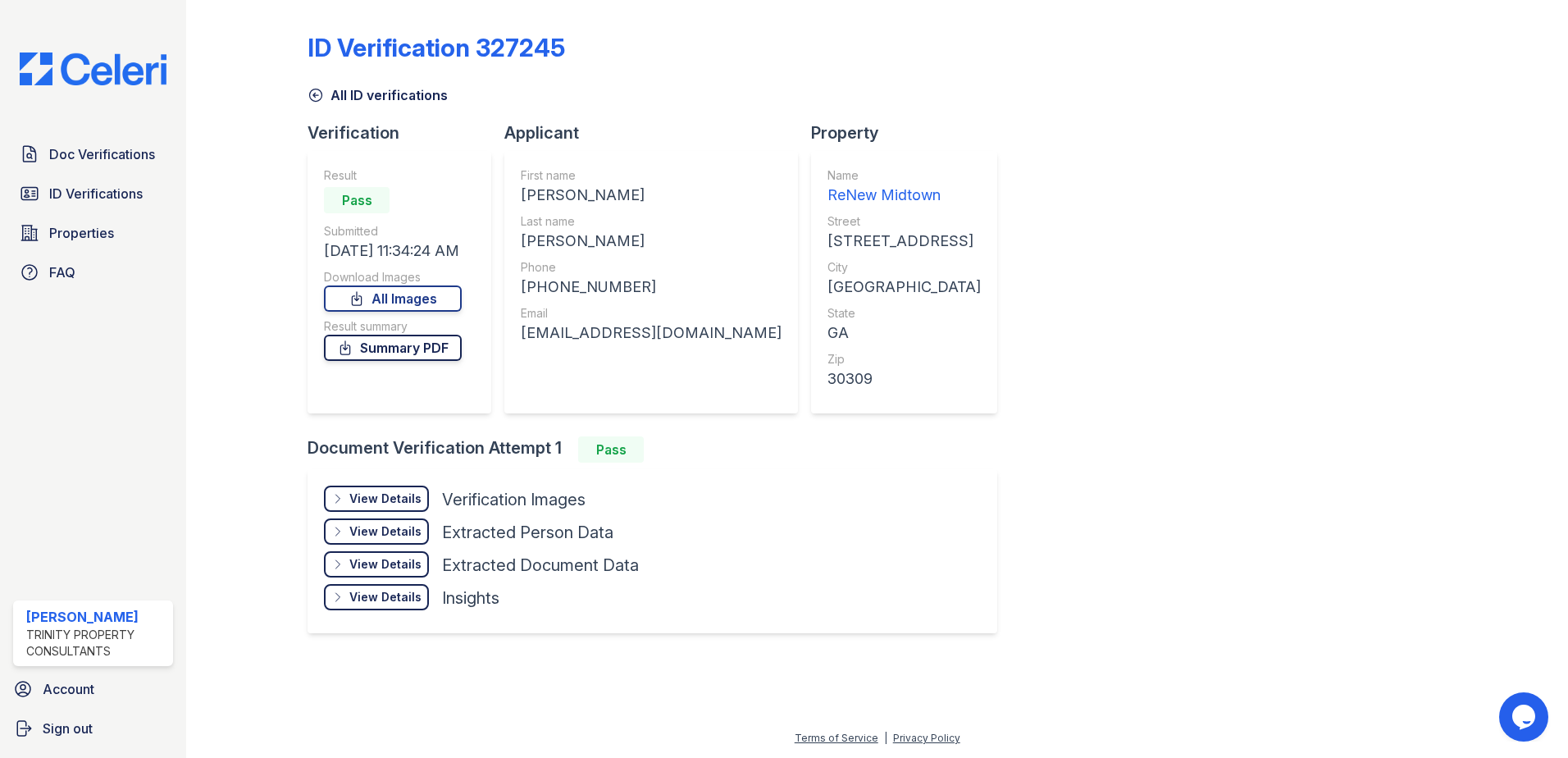
click at [395, 341] on link "Summary PDF" at bounding box center [393, 348] width 137 height 27
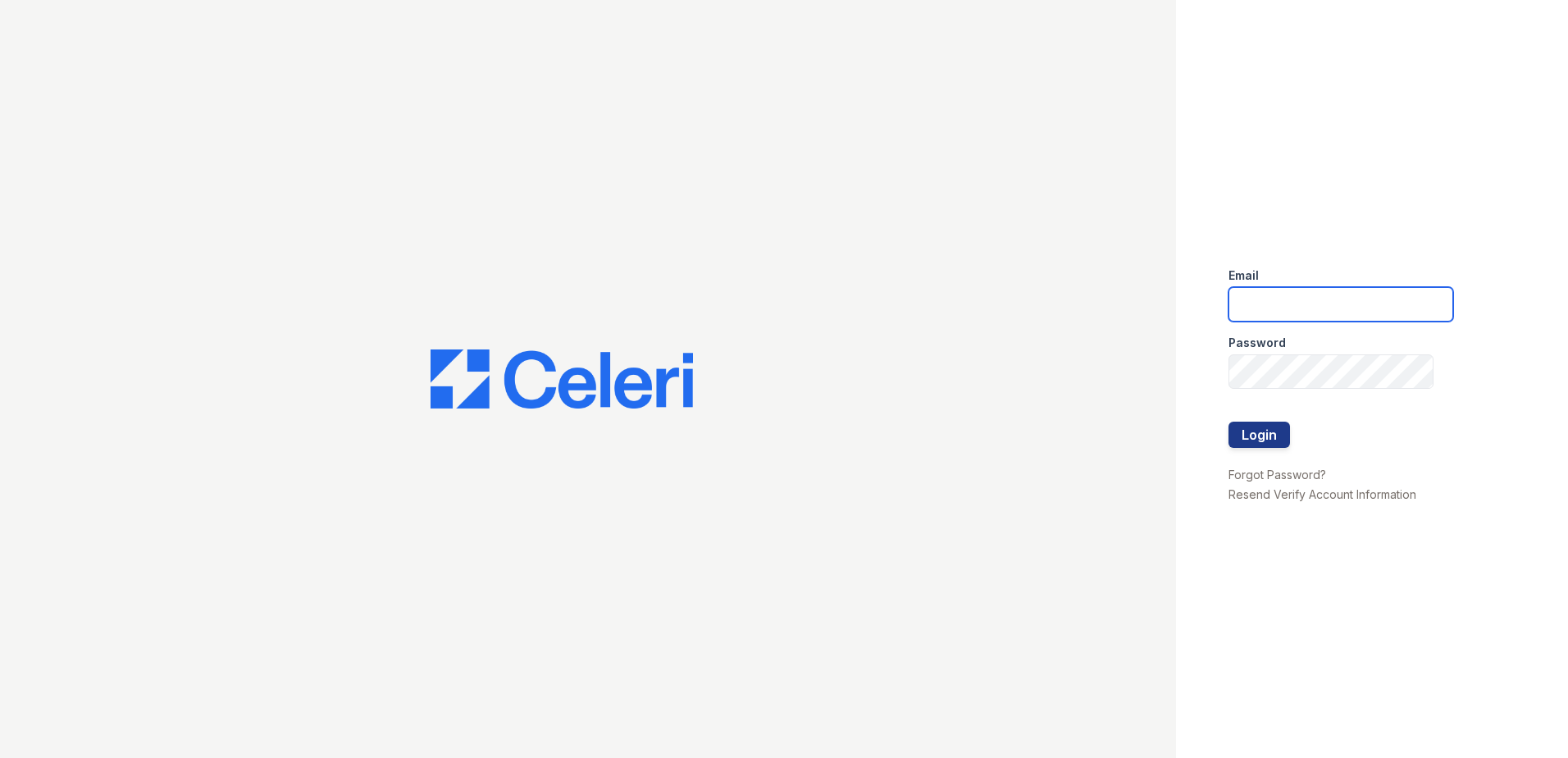
click at [1293, 303] on input "email" at bounding box center [1340, 303] width 225 height 34
type input "[EMAIL_ADDRESS][DOMAIN_NAME]"
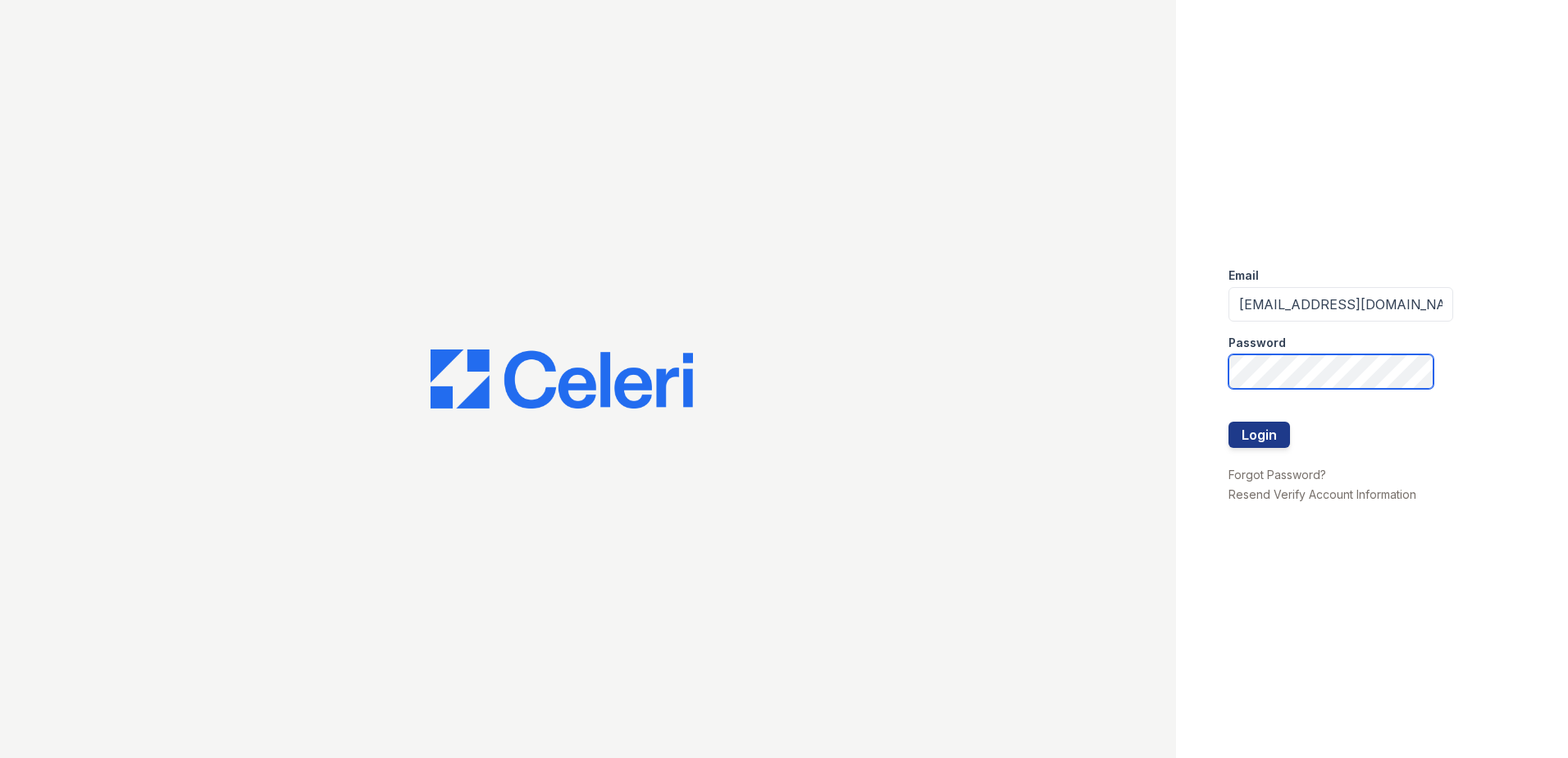
click at [1228, 421] on button "Login" at bounding box center [1259, 434] width 62 height 27
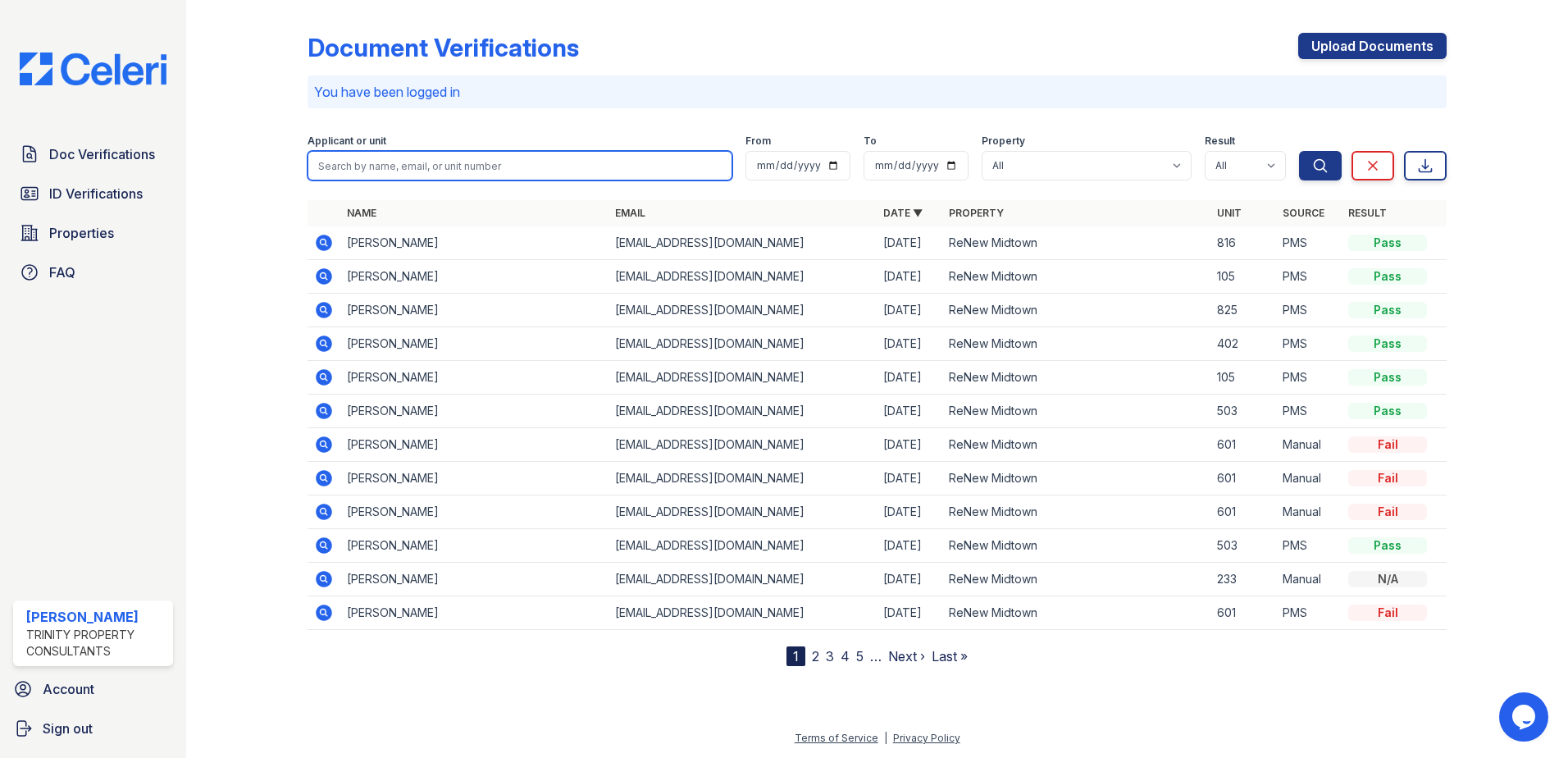
click at [480, 162] on input "search" at bounding box center [519, 166] width 425 height 29
type input "kiara"
click at [1299, 151] on button "Search" at bounding box center [1320, 166] width 42 height 29
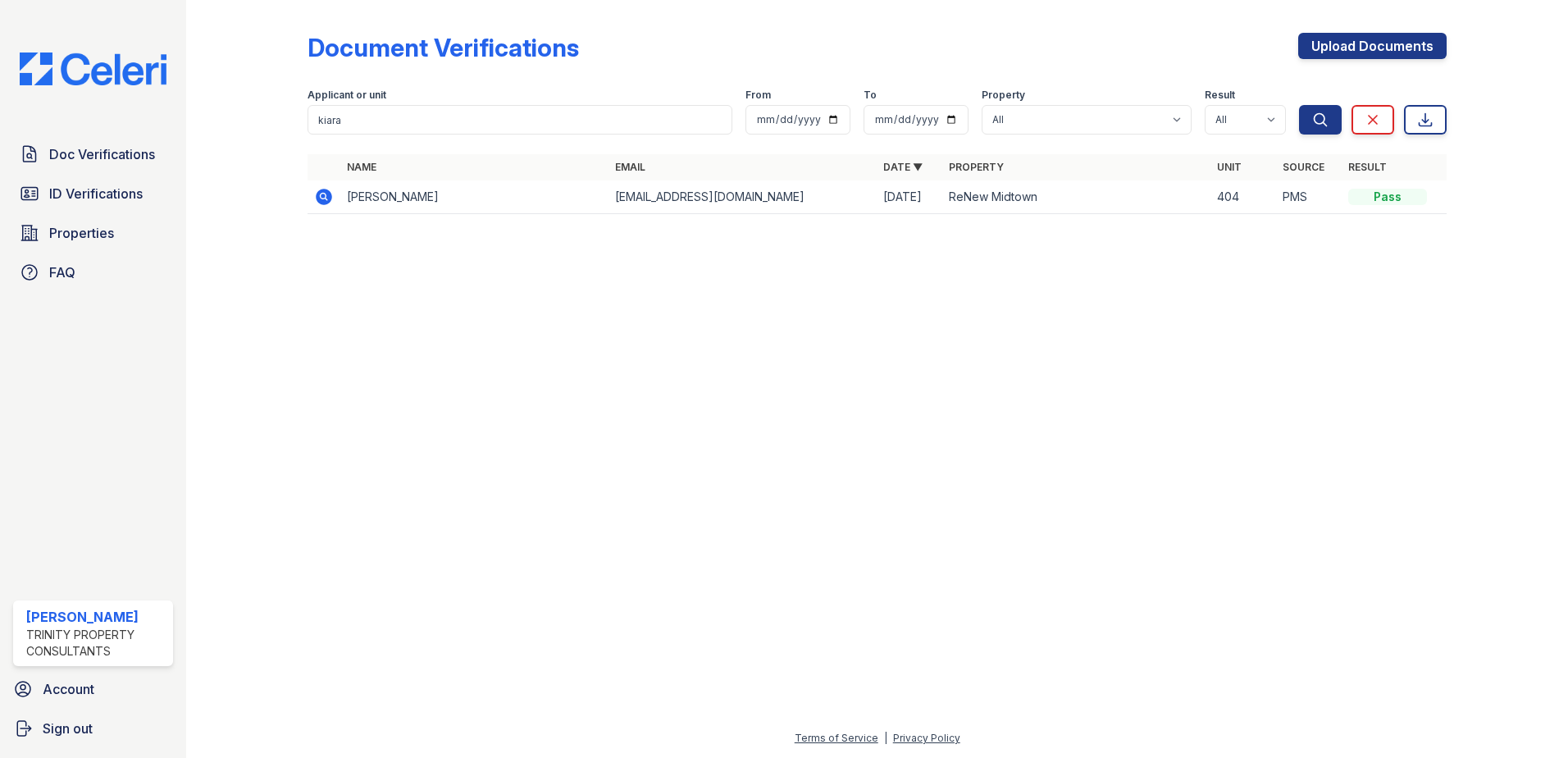
click at [323, 201] on icon at bounding box center [323, 196] width 17 height 17
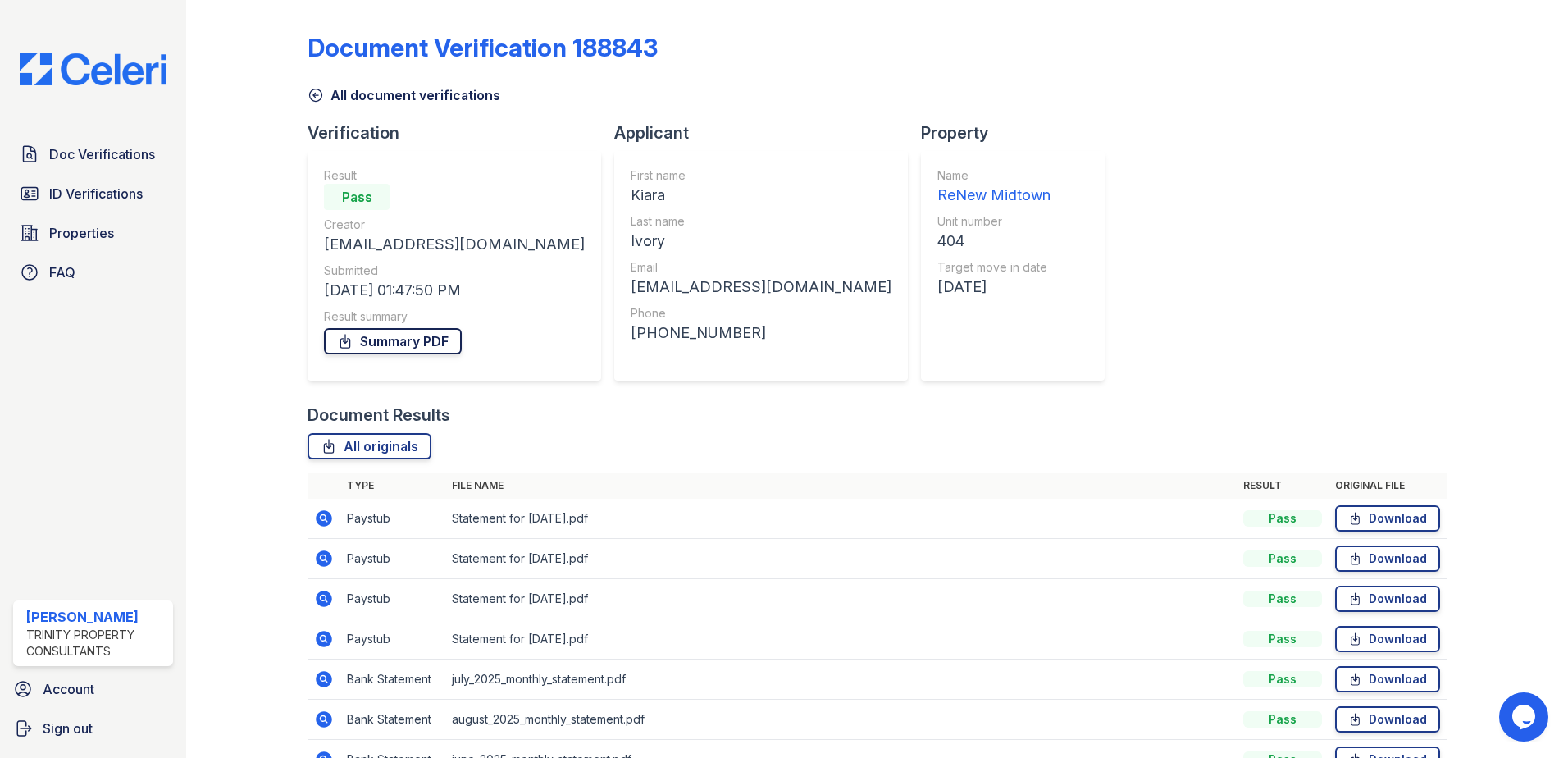
click at [400, 348] on link "Summary PDF" at bounding box center [393, 341] width 137 height 27
drag, startPoint x: 1113, startPoint y: 423, endPoint x: 1100, endPoint y: 416, distance: 14.8
click at [1115, 422] on div "Document Results" at bounding box center [877, 414] width 1139 height 23
